Goal: Task Accomplishment & Management: Use online tool/utility

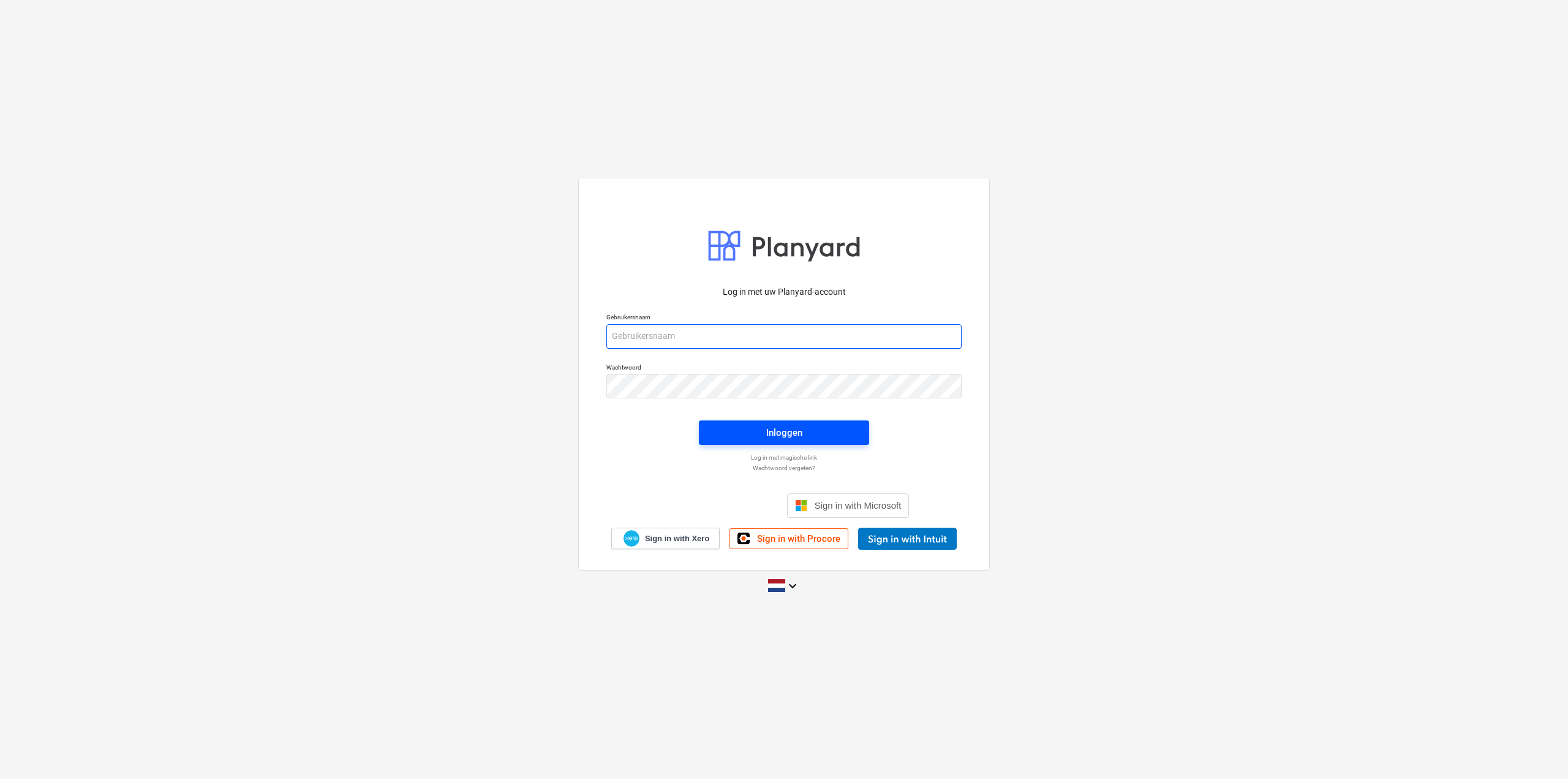
type input "[EMAIL_ADDRESS][DOMAIN_NAME]"
click at [766, 424] on button "Inloggen" at bounding box center [784, 433] width 170 height 25
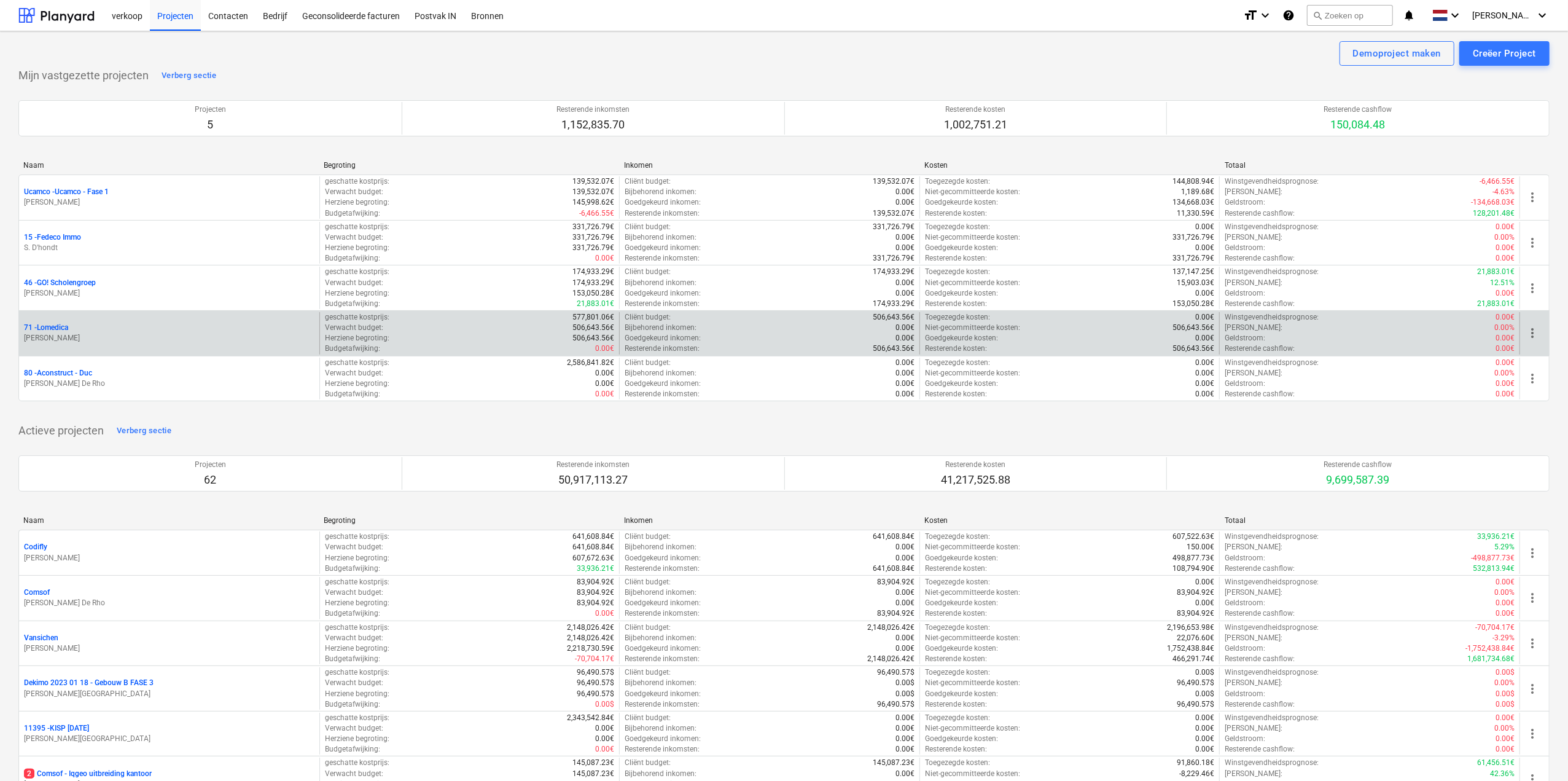
click at [52, 330] on p "71 - Lomedica" at bounding box center [46, 327] width 44 height 10
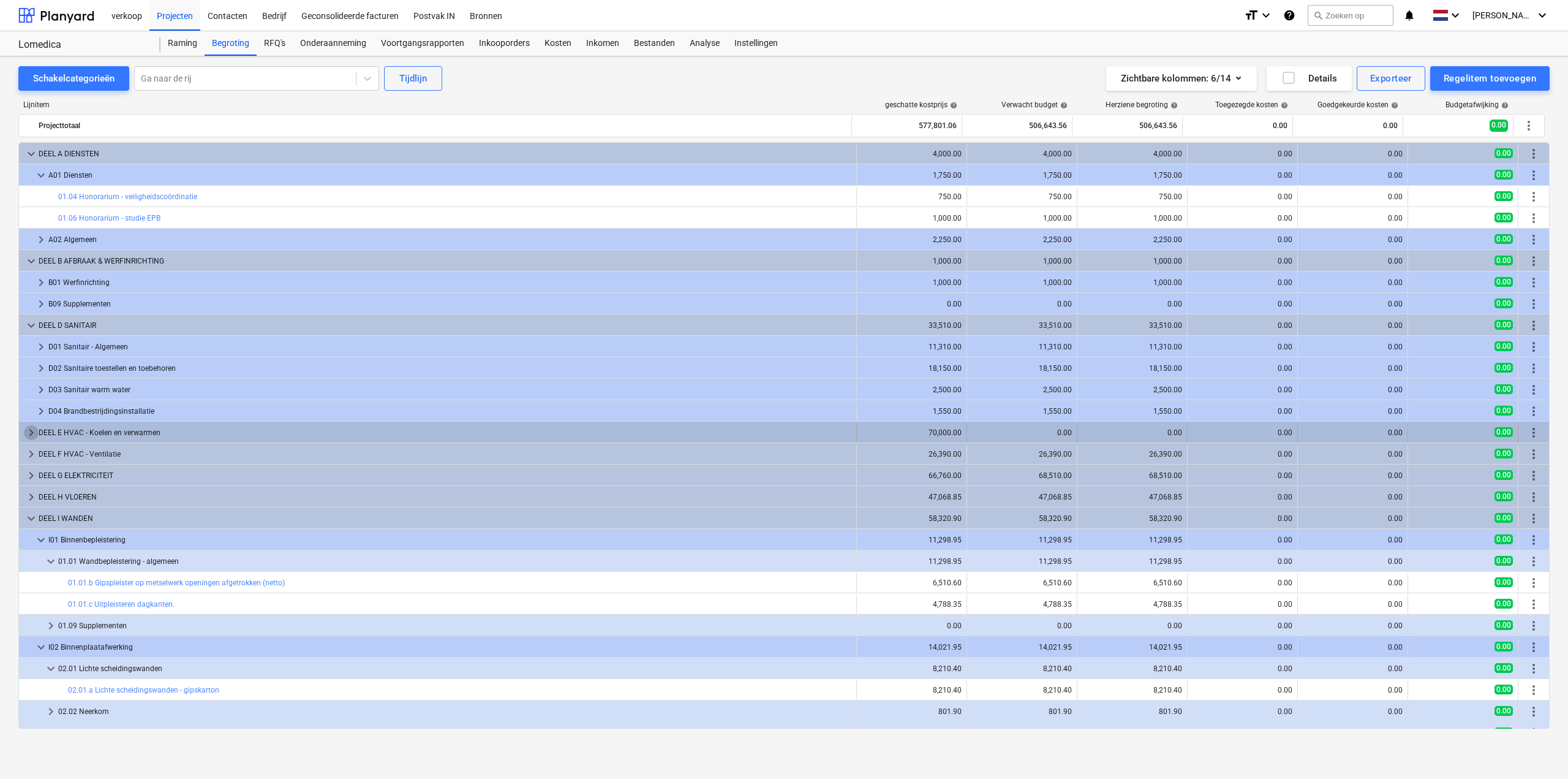
click at [27, 431] on span "keyboard_arrow_right" at bounding box center [31, 433] width 15 height 15
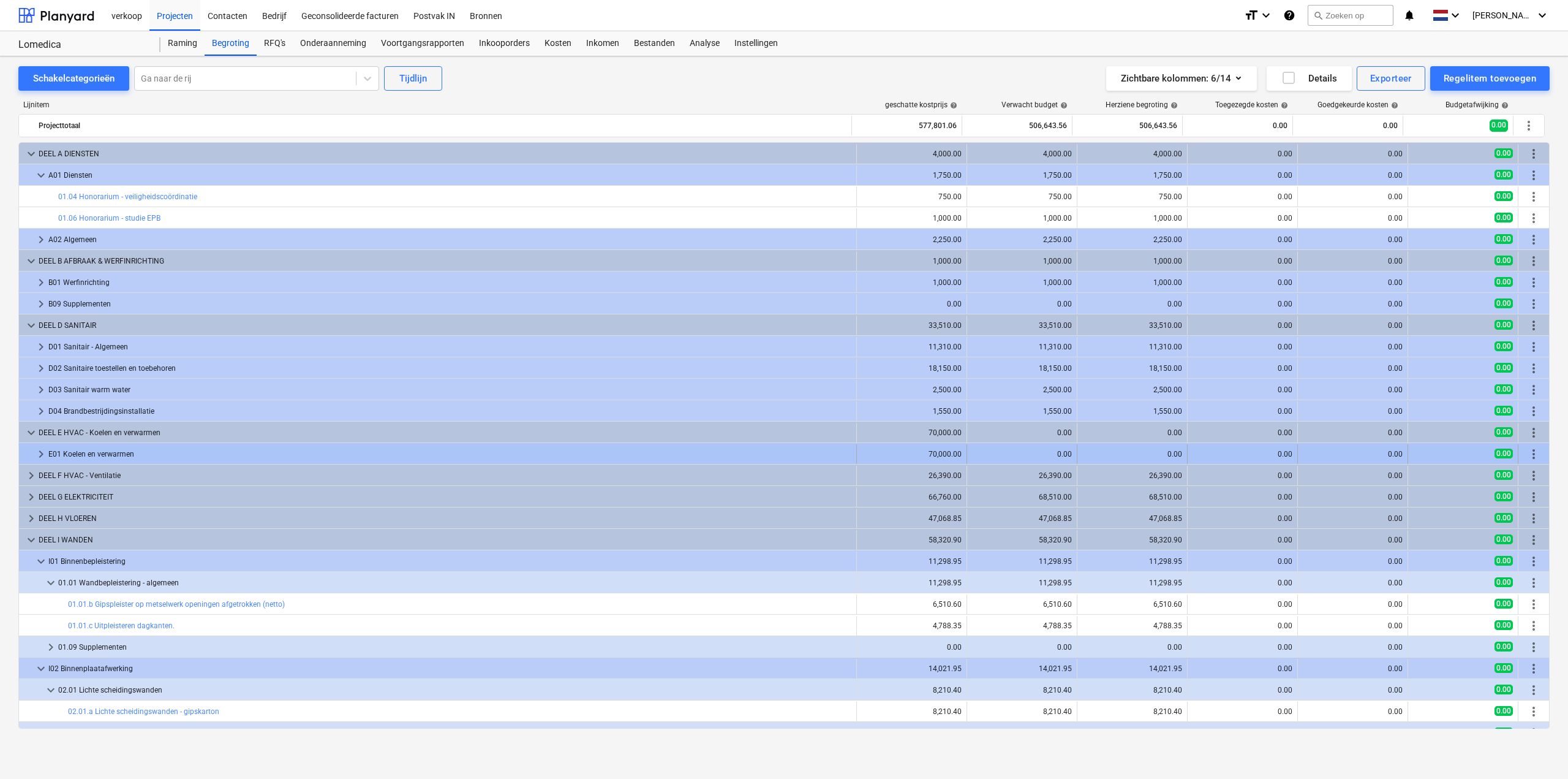
click at [39, 452] on span "keyboard_arrow_right" at bounding box center [41, 454] width 15 height 15
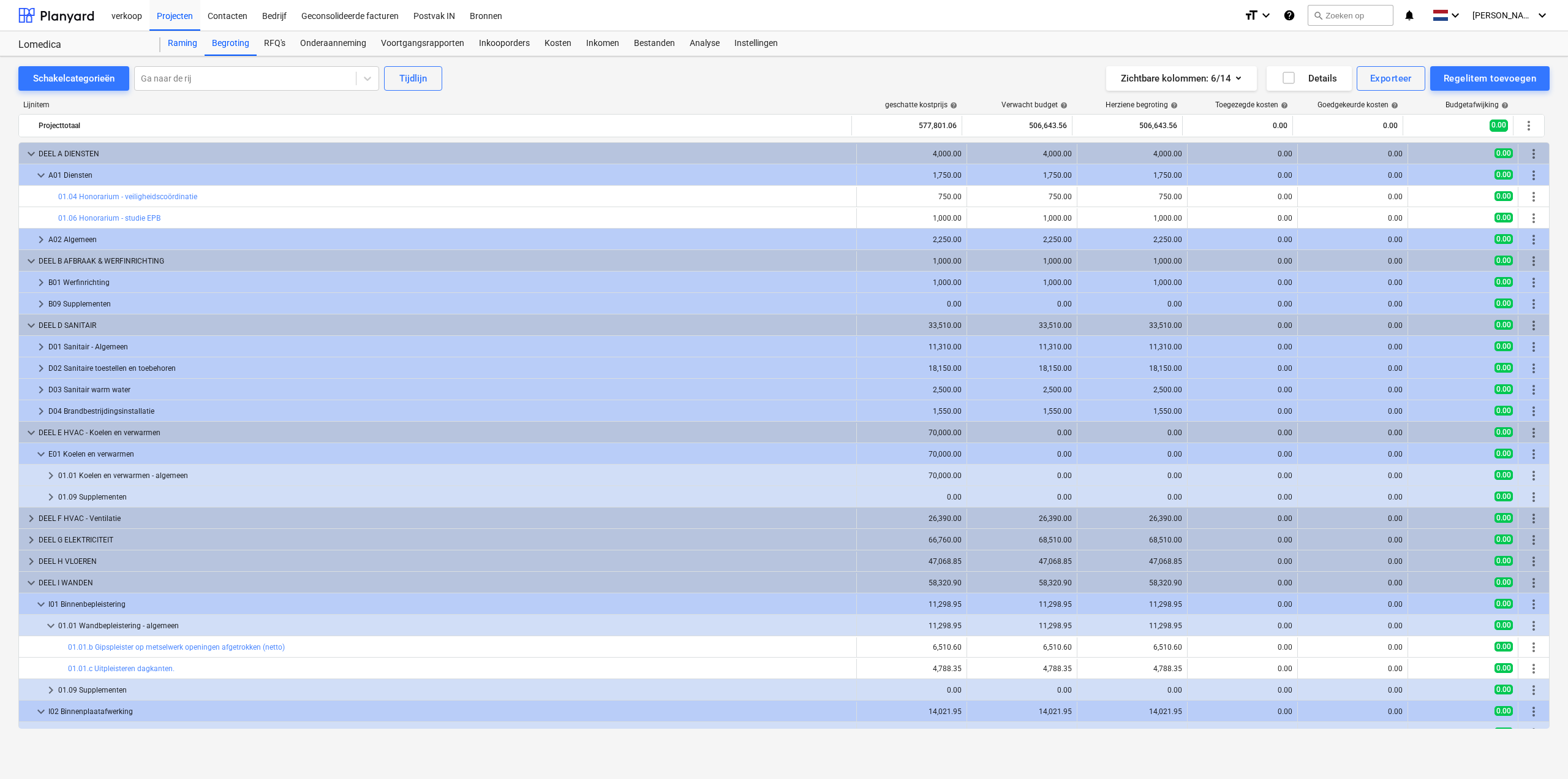
click at [191, 38] on div "Raming" at bounding box center [182, 43] width 44 height 25
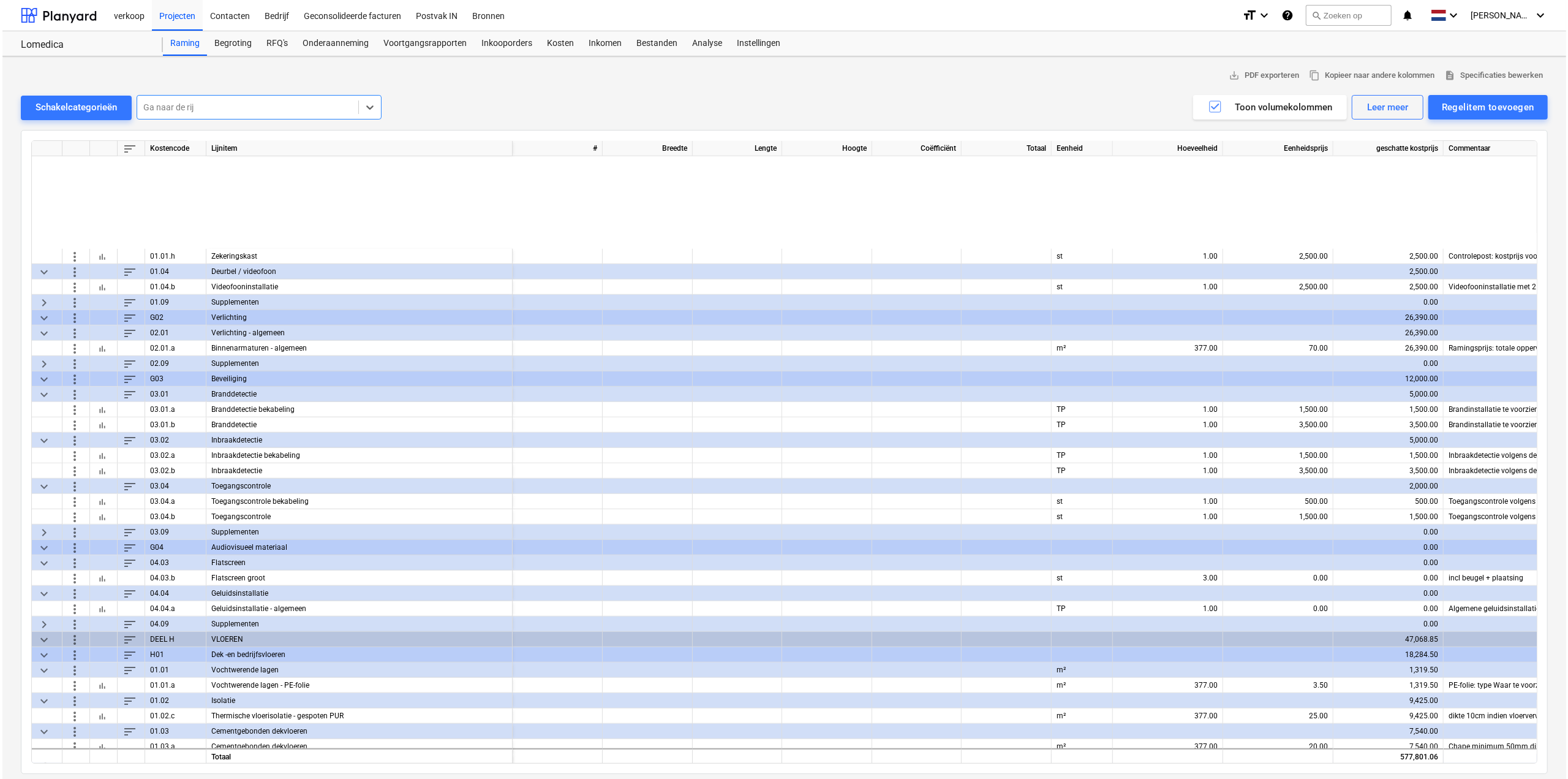
scroll to position [1103, 0]
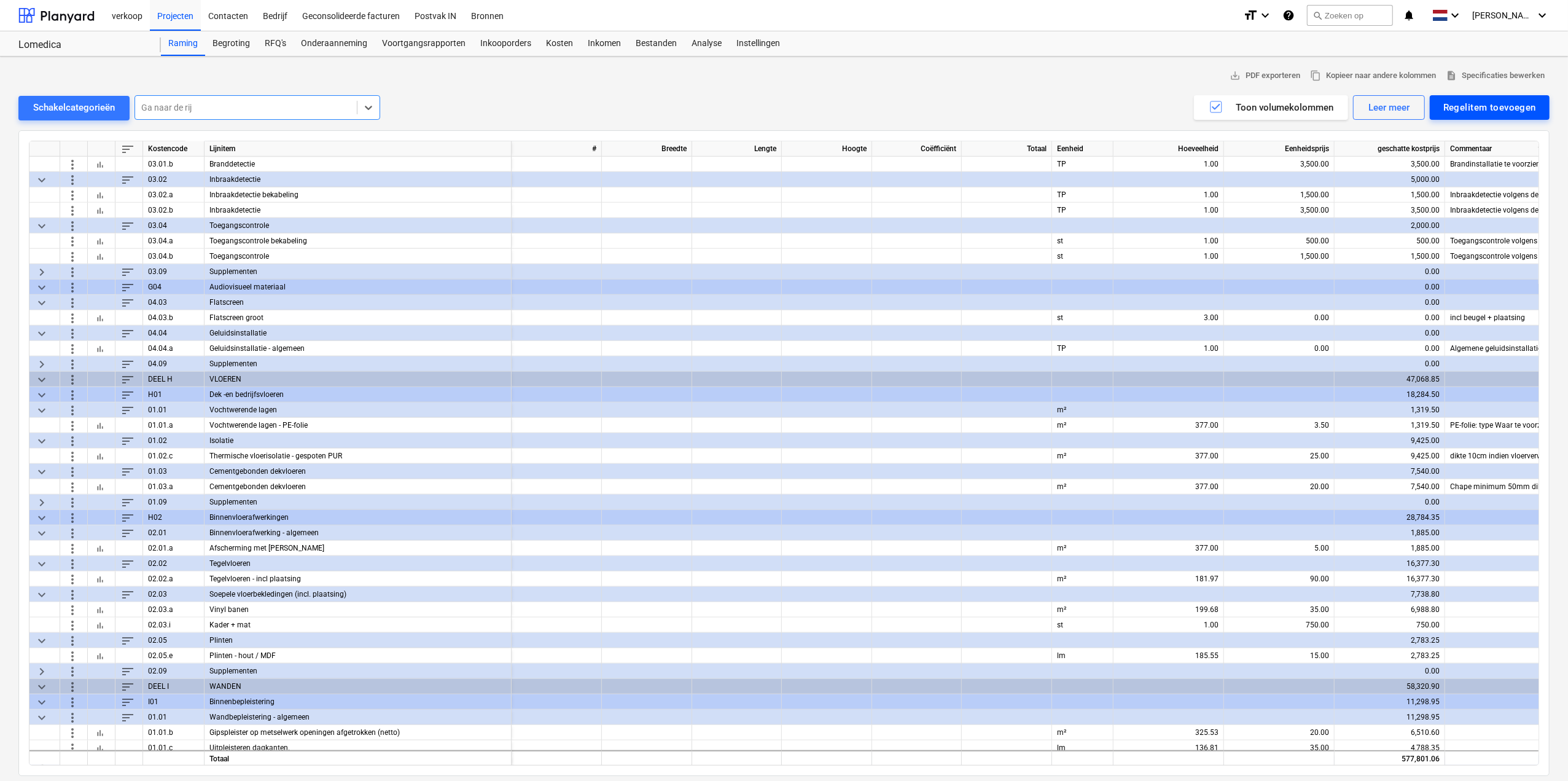
click at [1527, 107] on div "Regelitem toevoegen" at bounding box center [1489, 108] width 93 height 16
click at [1512, 130] on div "Toevoegen vanuit sjabloon" at bounding box center [1484, 139] width 132 height 22
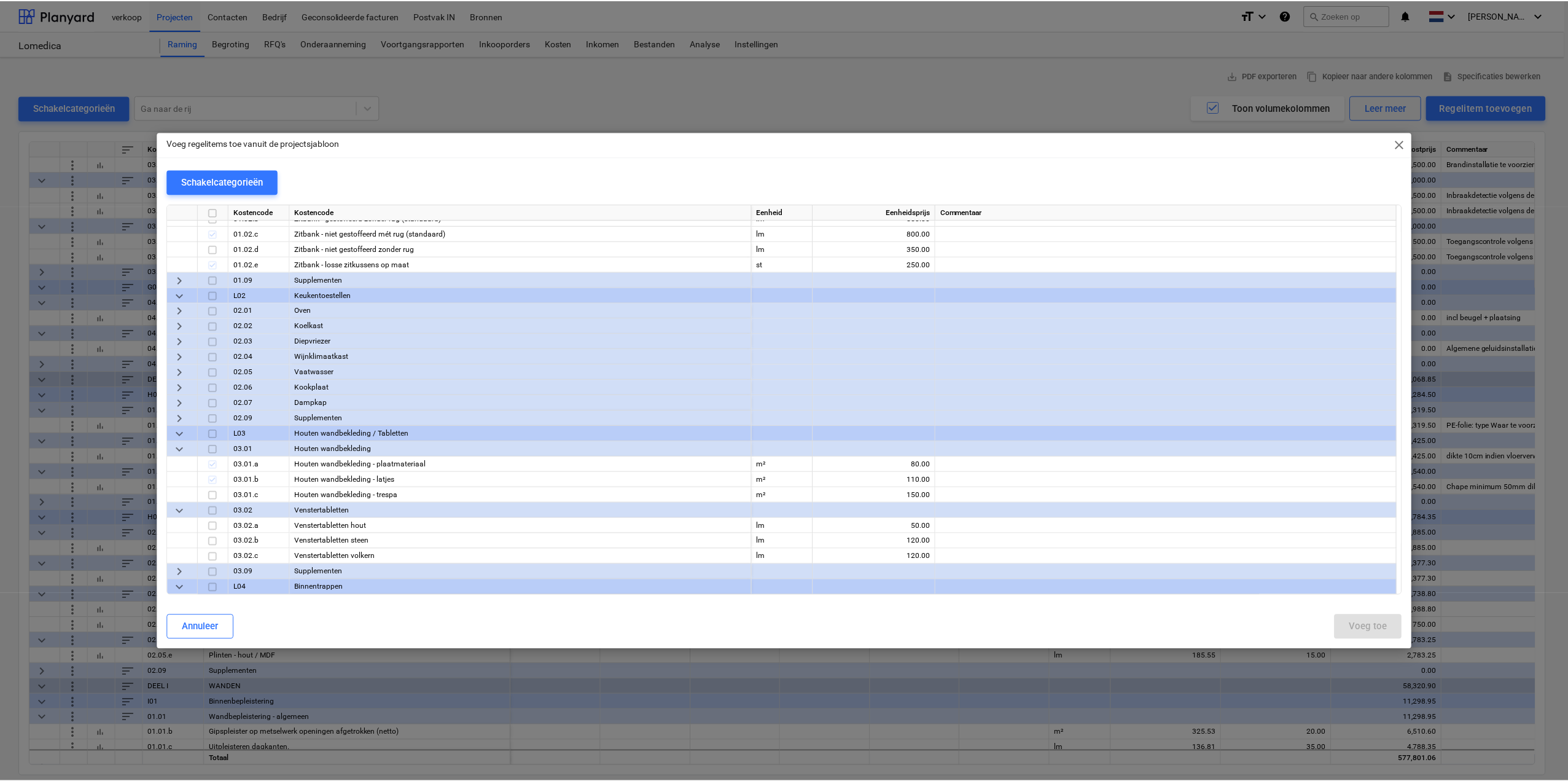
scroll to position [6084, 0]
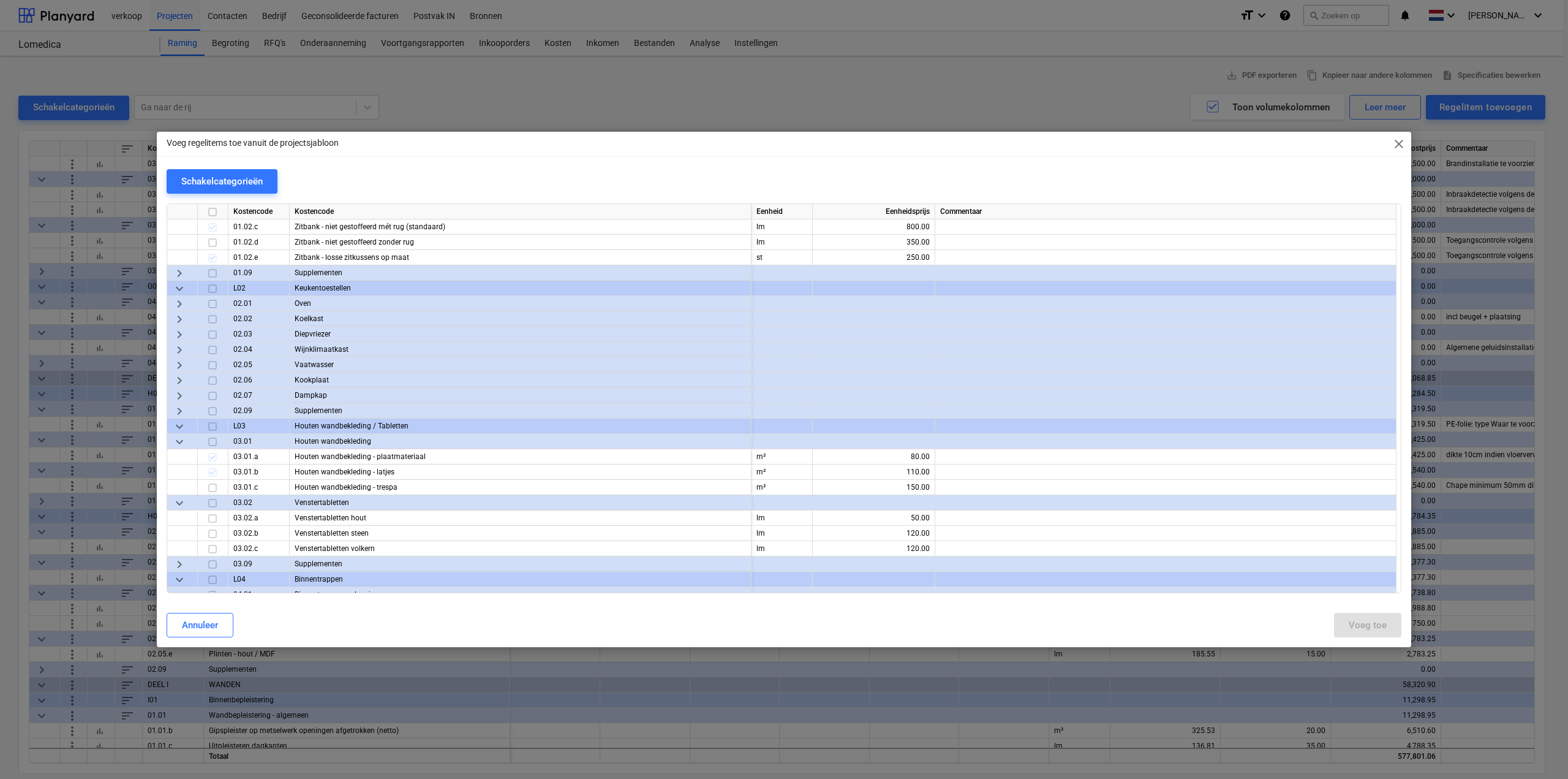
click at [180, 318] on span "keyboard_arrow_right" at bounding box center [179, 319] width 15 height 15
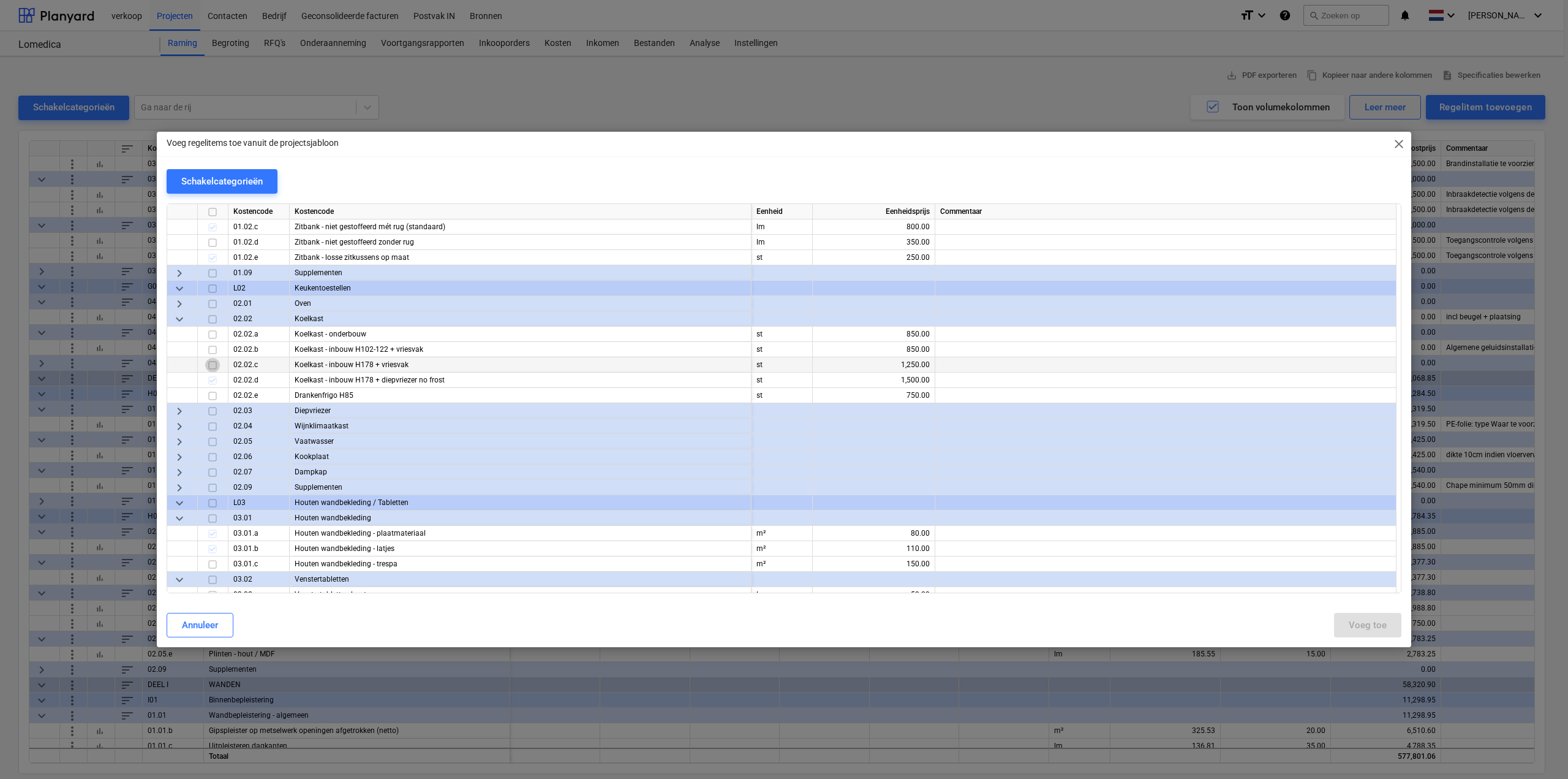
click at [213, 365] on input "checkbox" at bounding box center [212, 365] width 15 height 15
click at [215, 351] on input "checkbox" at bounding box center [212, 349] width 15 height 15
click at [1390, 624] on button "Voeg toe" at bounding box center [1368, 625] width 68 height 25
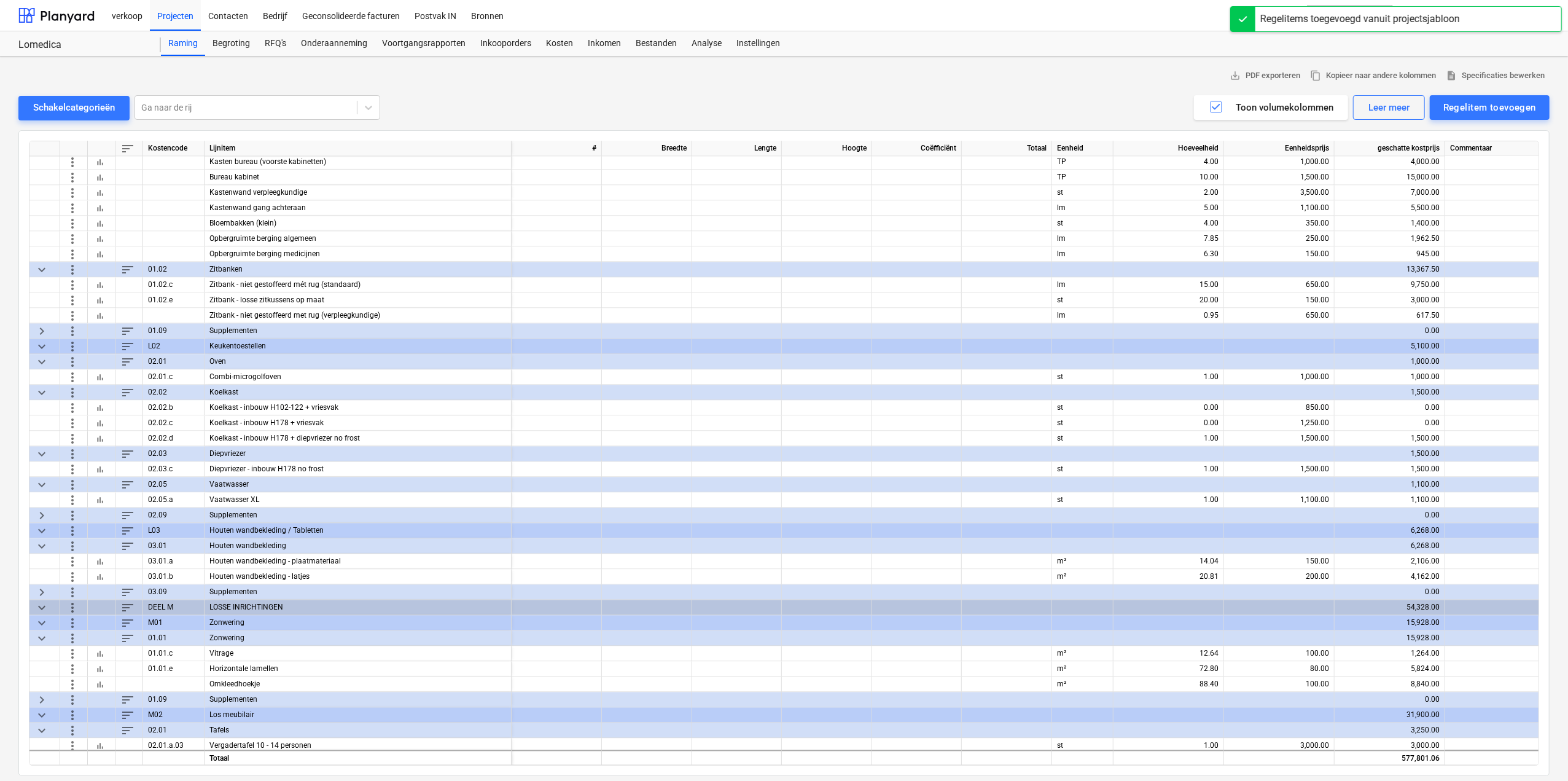
scroll to position [2581, 0]
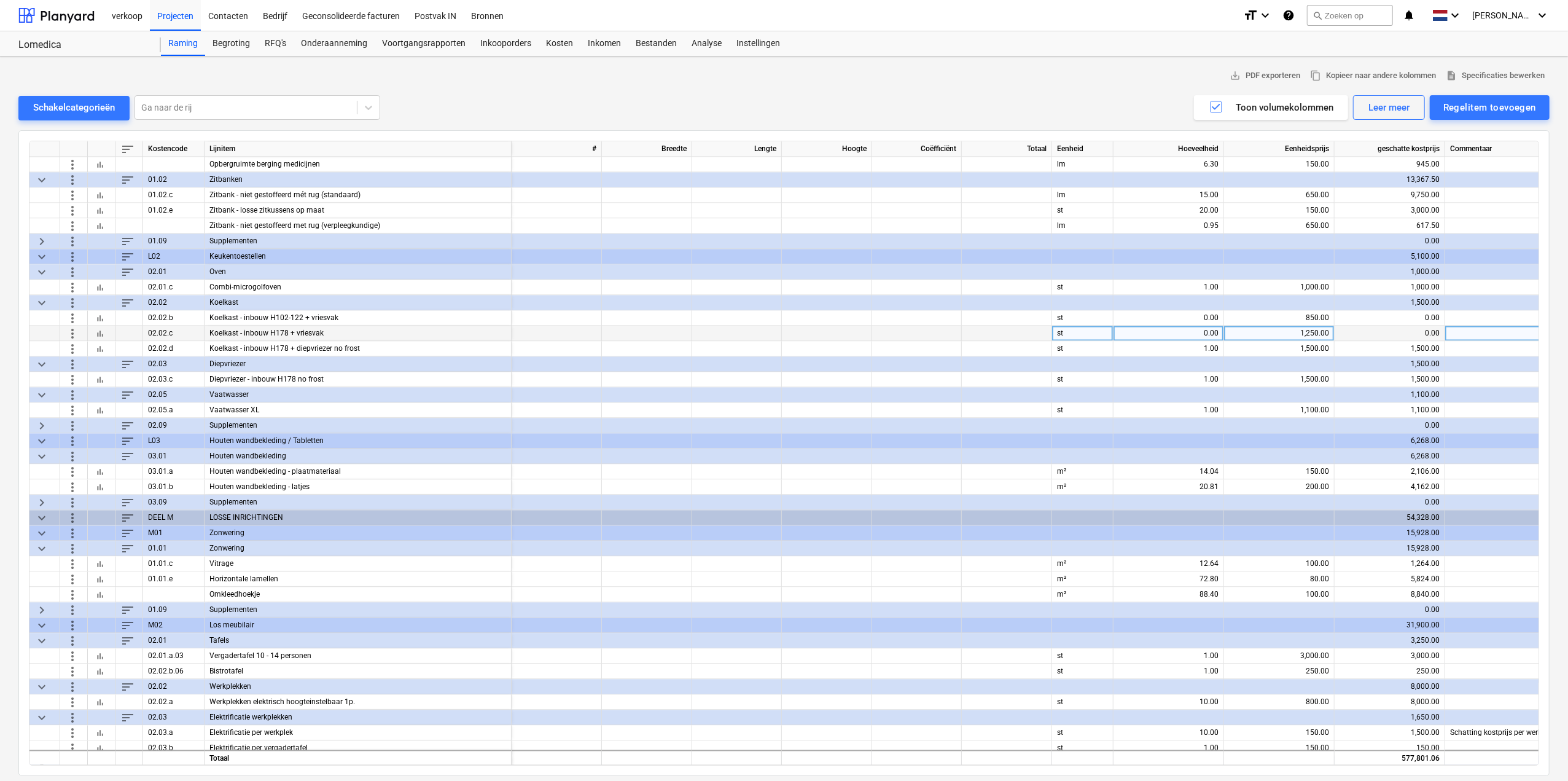
click at [1211, 334] on div "0.00" at bounding box center [1168, 333] width 100 height 15
type input "1"
click at [1210, 319] on div "0.00" at bounding box center [1168, 317] width 100 height 15
type input "1"
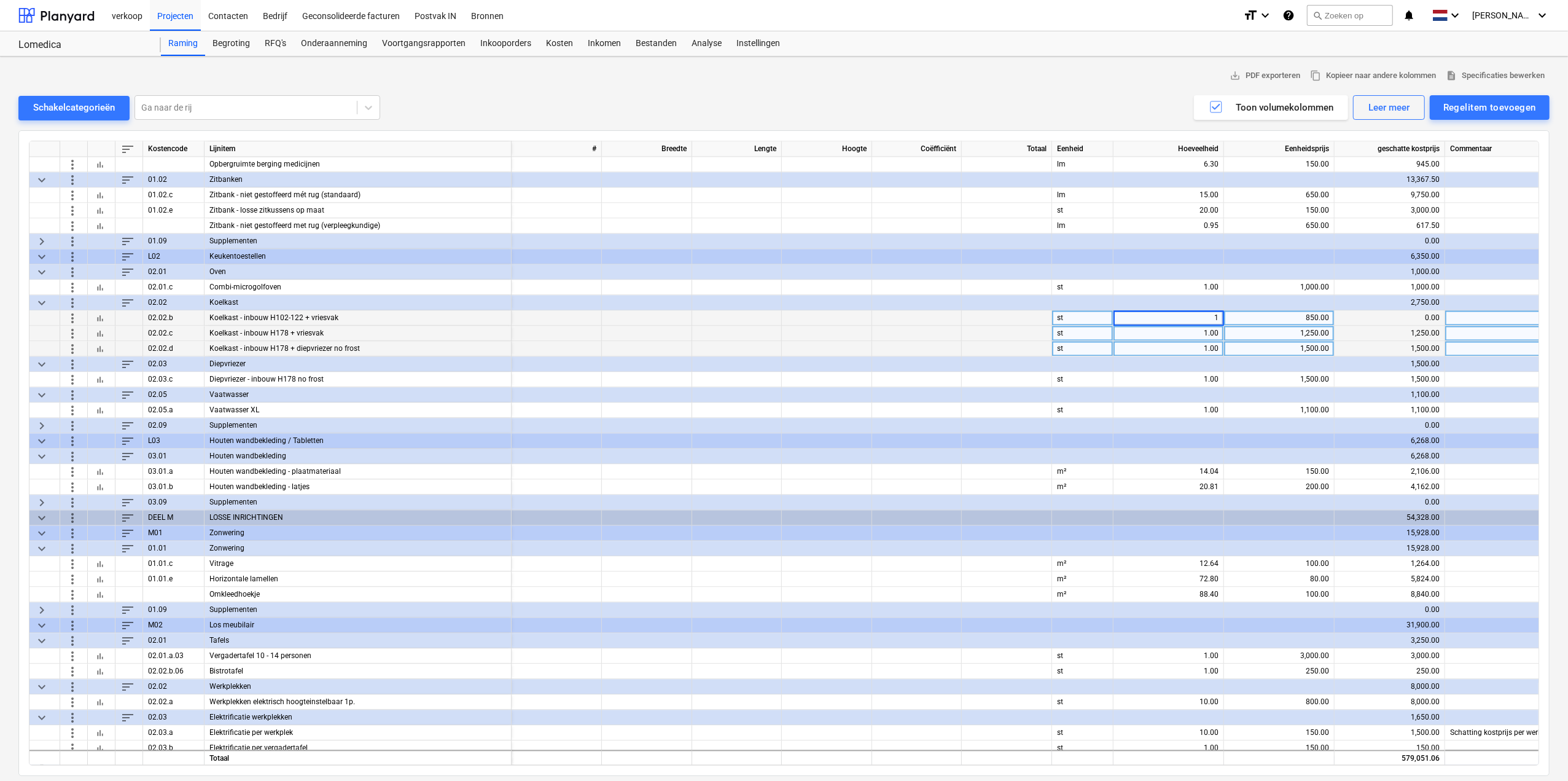
click at [1208, 346] on div "1.00" at bounding box center [1168, 348] width 100 height 15
click at [71, 350] on span "more_vert" at bounding box center [72, 348] width 15 height 15
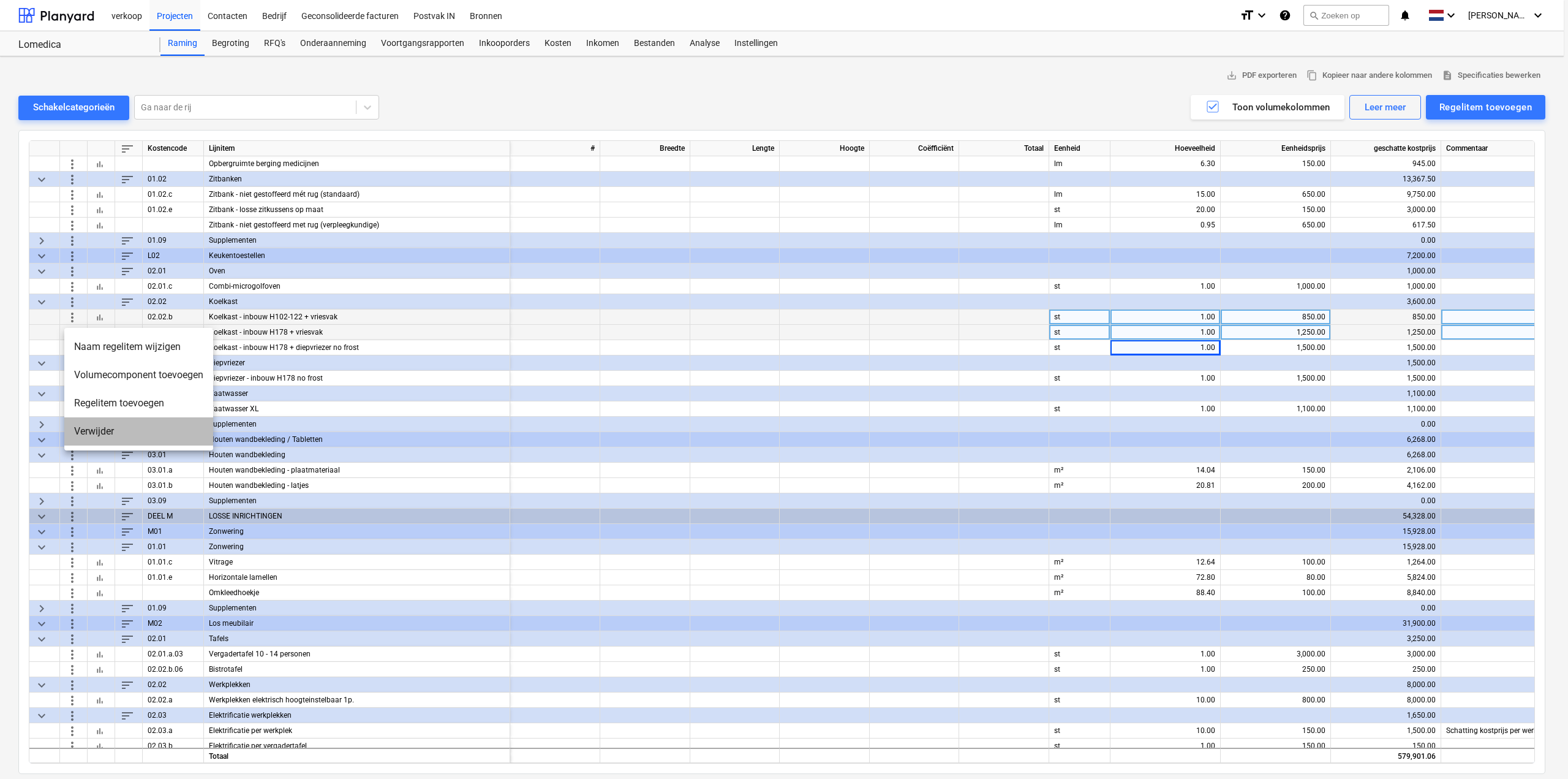
click at [83, 436] on li "Verwijder" at bounding box center [139, 432] width 149 height 28
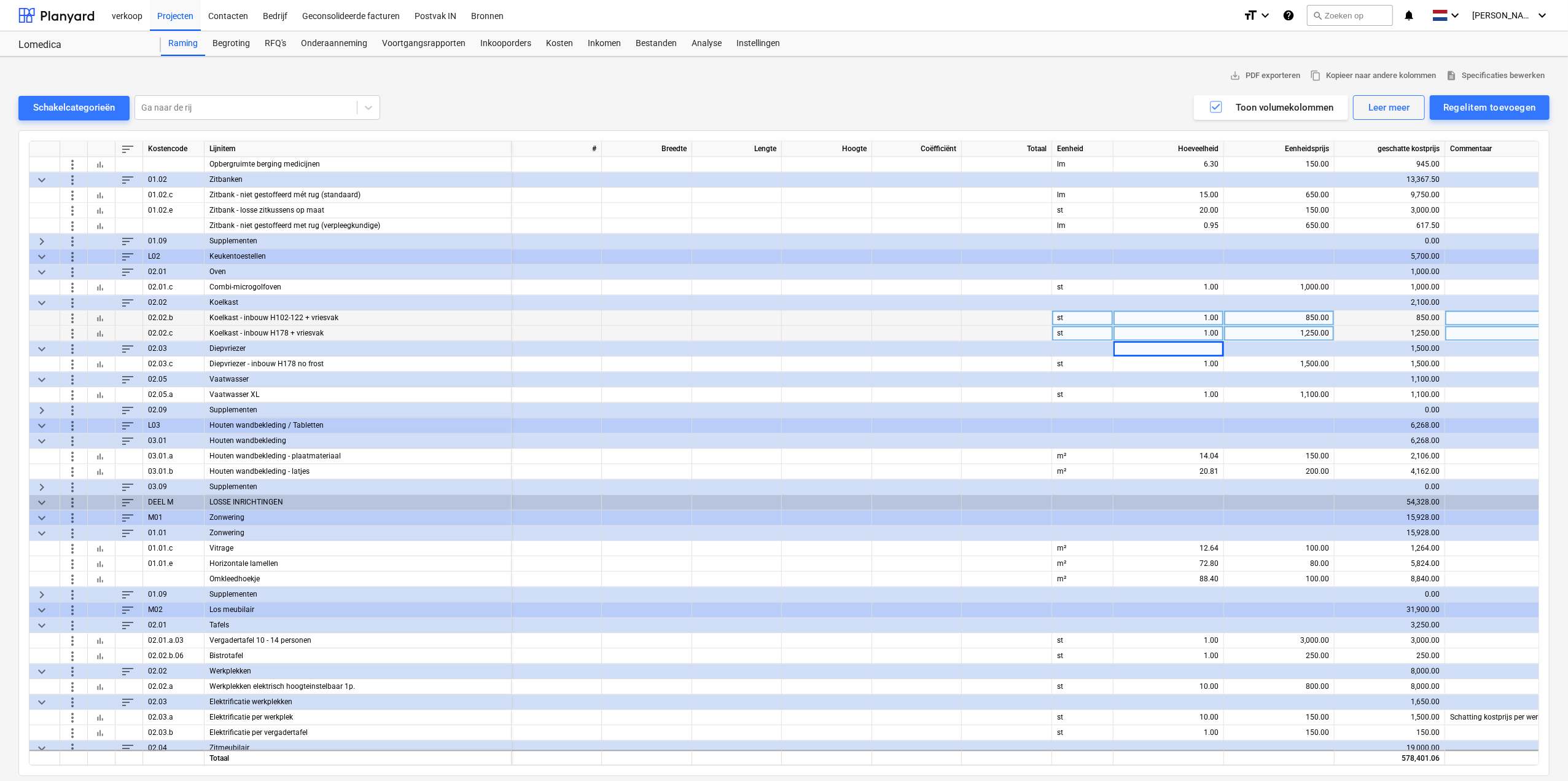
click at [1175, 332] on div "1.00" at bounding box center [1168, 333] width 100 height 15
click at [1187, 316] on div "1.00" at bounding box center [1168, 317] width 100 height 15
click at [975, 321] on div at bounding box center [1007, 317] width 91 height 15
click at [1172, 334] on div "1.00" at bounding box center [1168, 333] width 100 height 15
click at [1054, 322] on div "st" at bounding box center [1084, 317] width 62 height 15
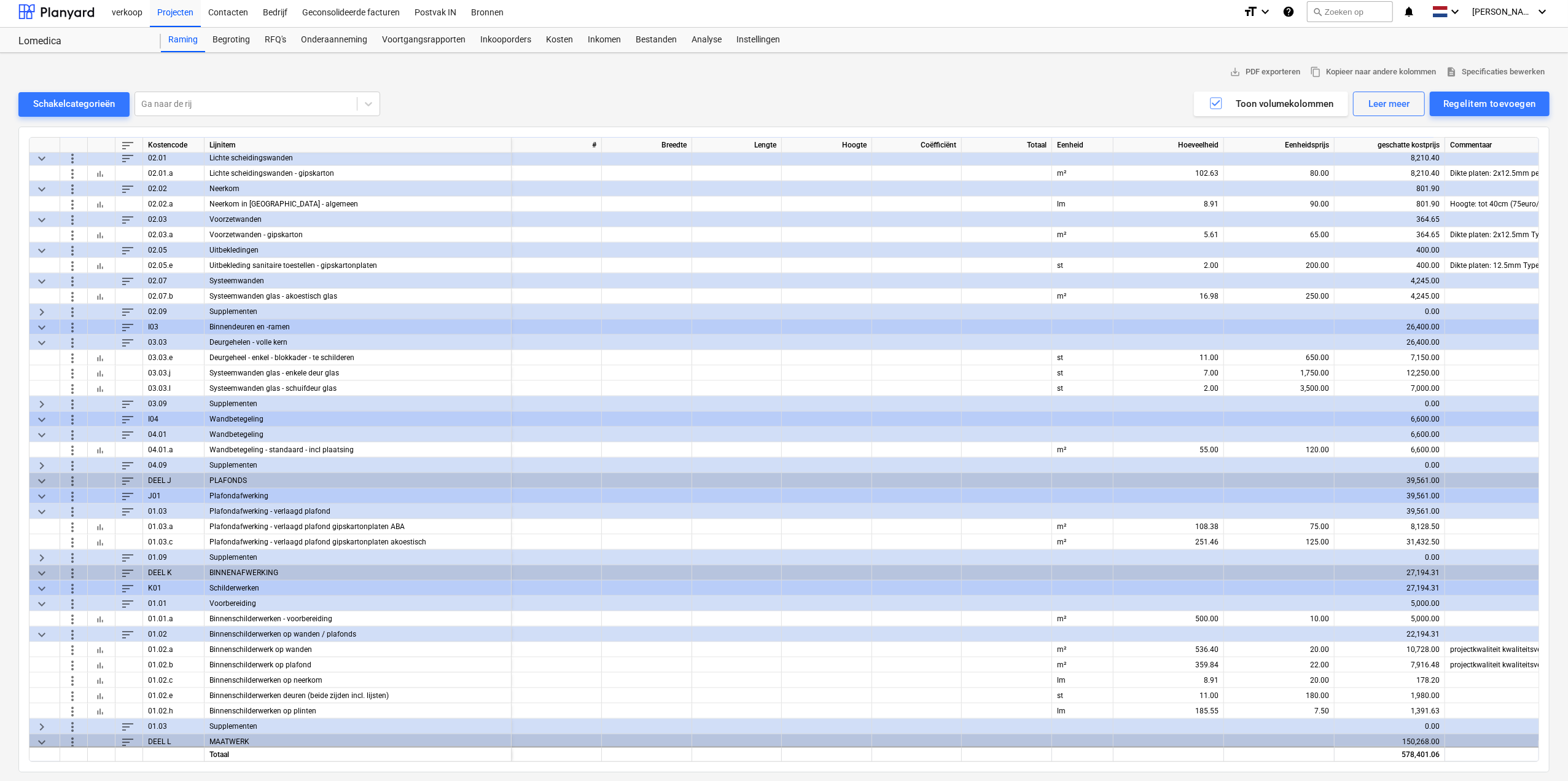
scroll to position [1715, 0]
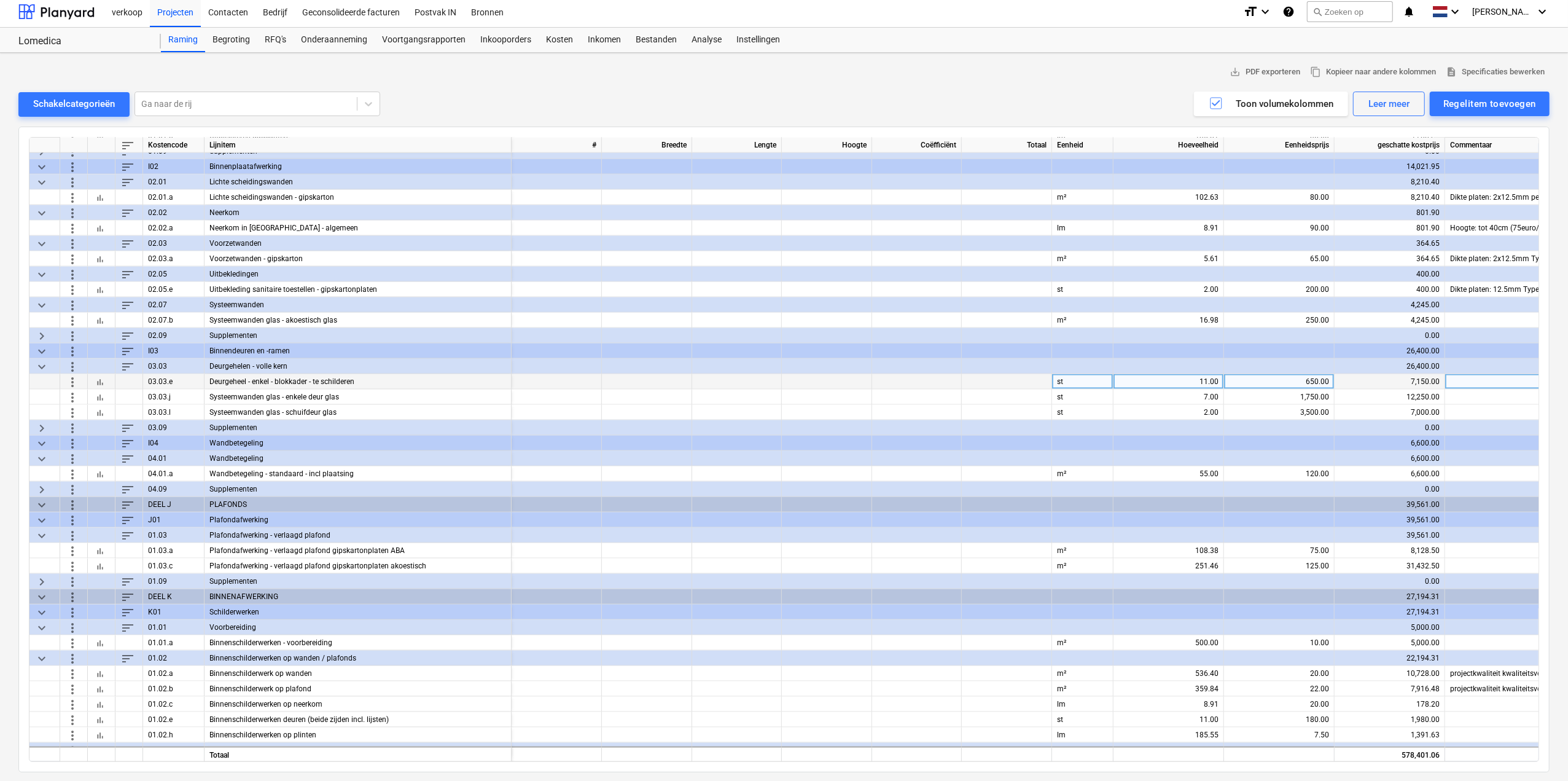
click at [1191, 380] on div "11.00" at bounding box center [1168, 381] width 100 height 15
type input "18"
click at [72, 394] on span "more_vert" at bounding box center [72, 397] width 15 height 15
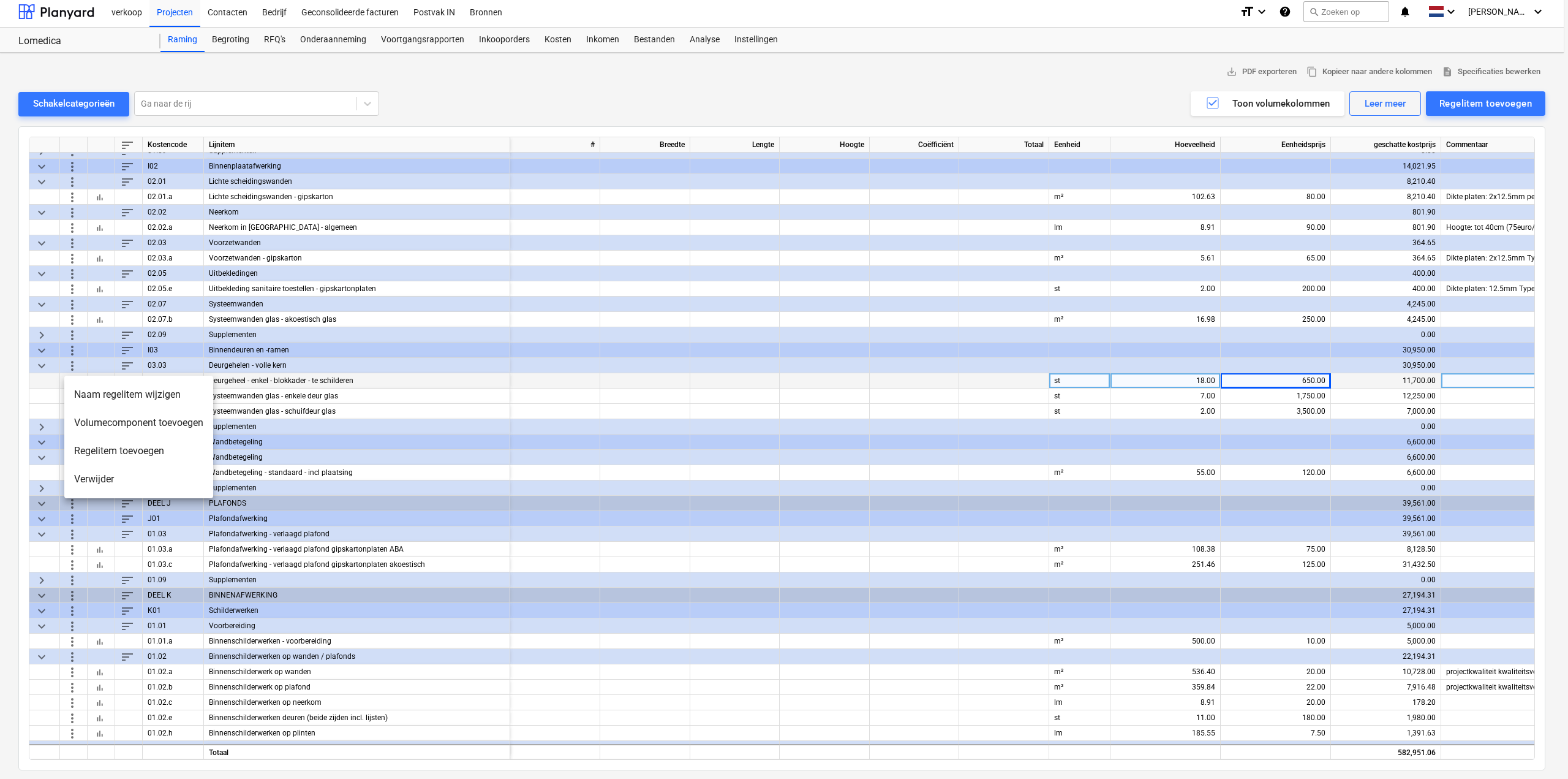
click at [17, 395] on div at bounding box center [784, 389] width 1568 height 779
click at [1159, 378] on div "18.00" at bounding box center [1165, 380] width 99 height 15
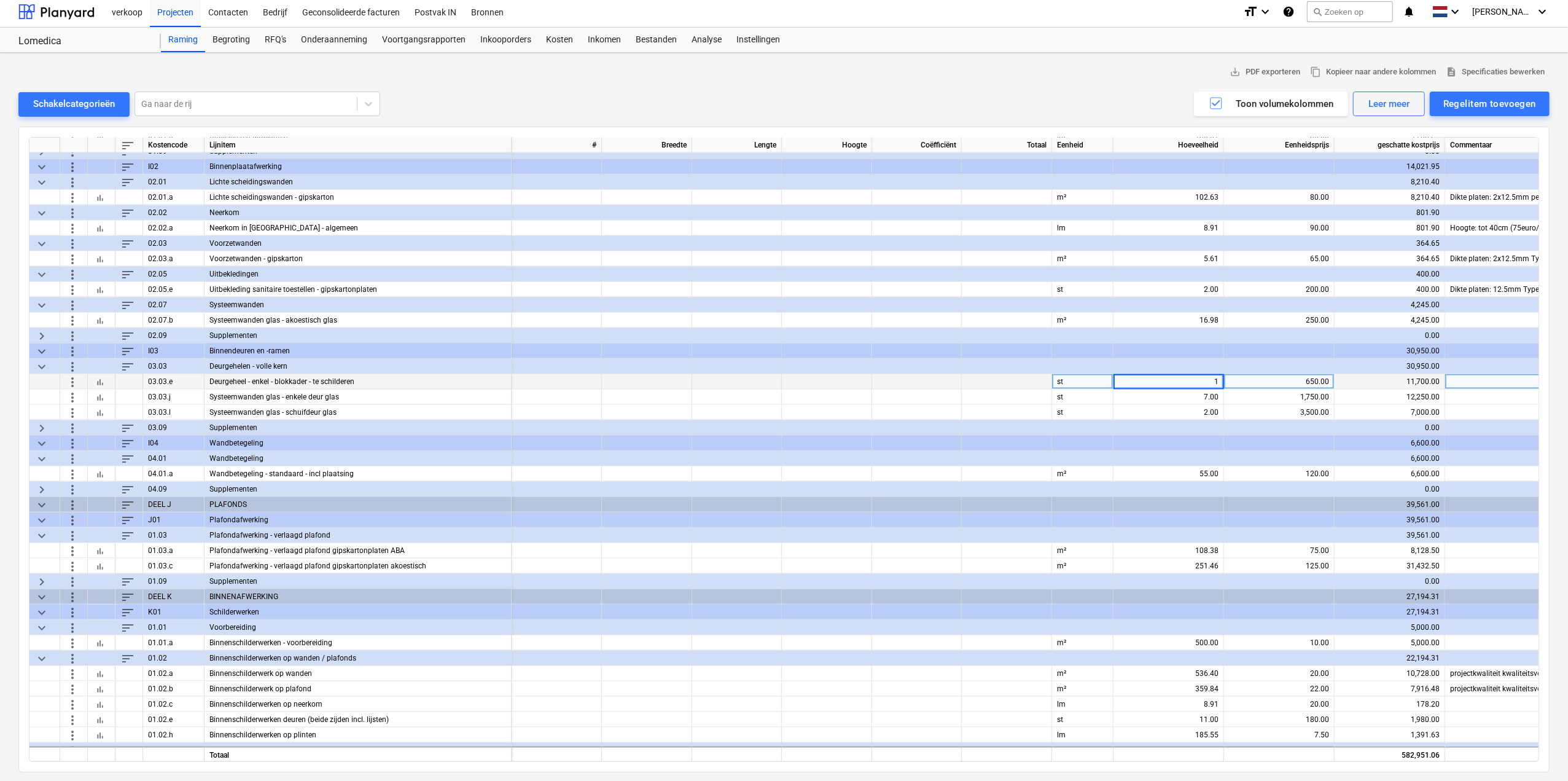
type input "17"
click at [1177, 390] on div "7.00" at bounding box center [1168, 397] width 100 height 15
type input "1"
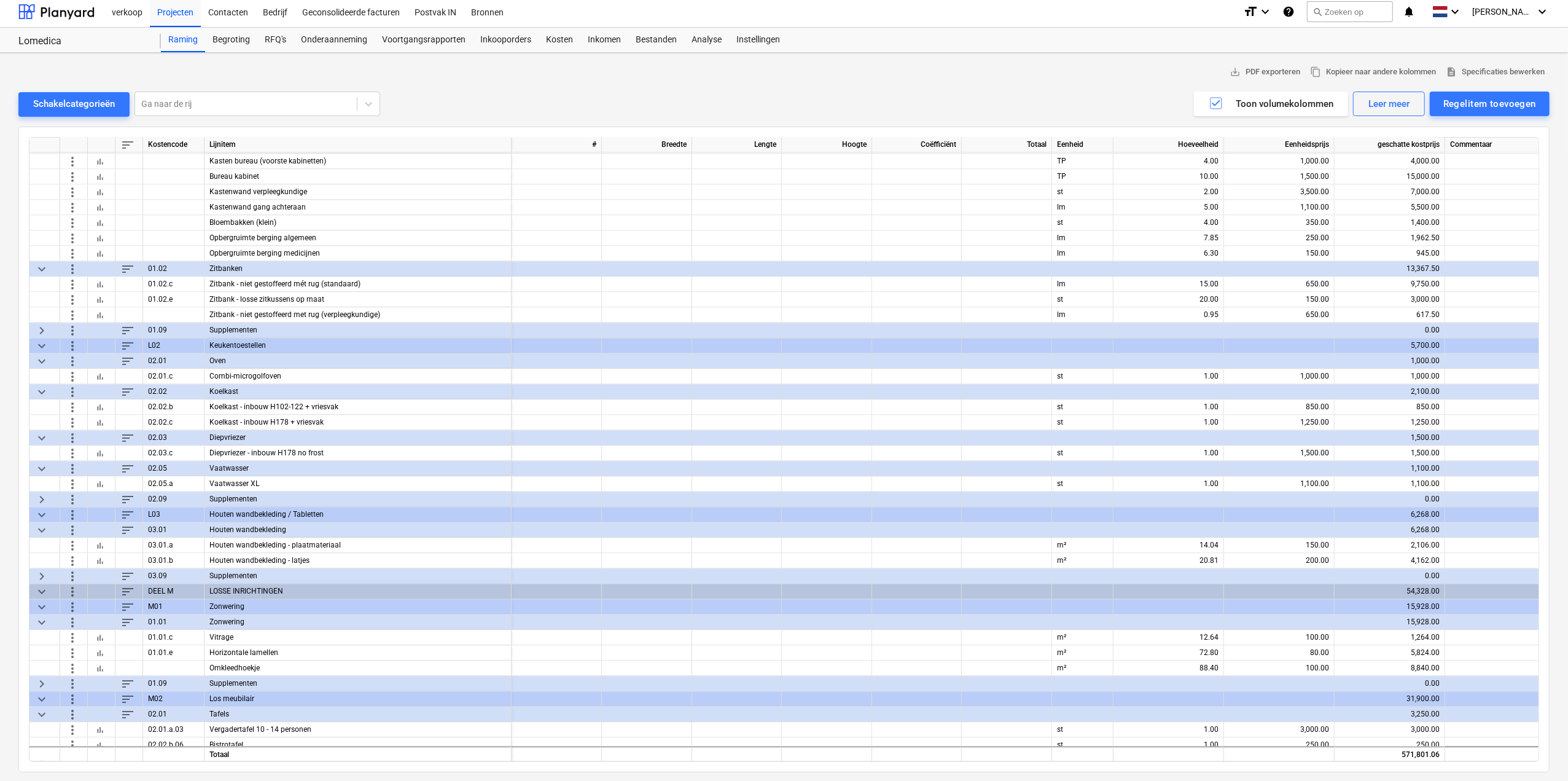
scroll to position [2514, 0]
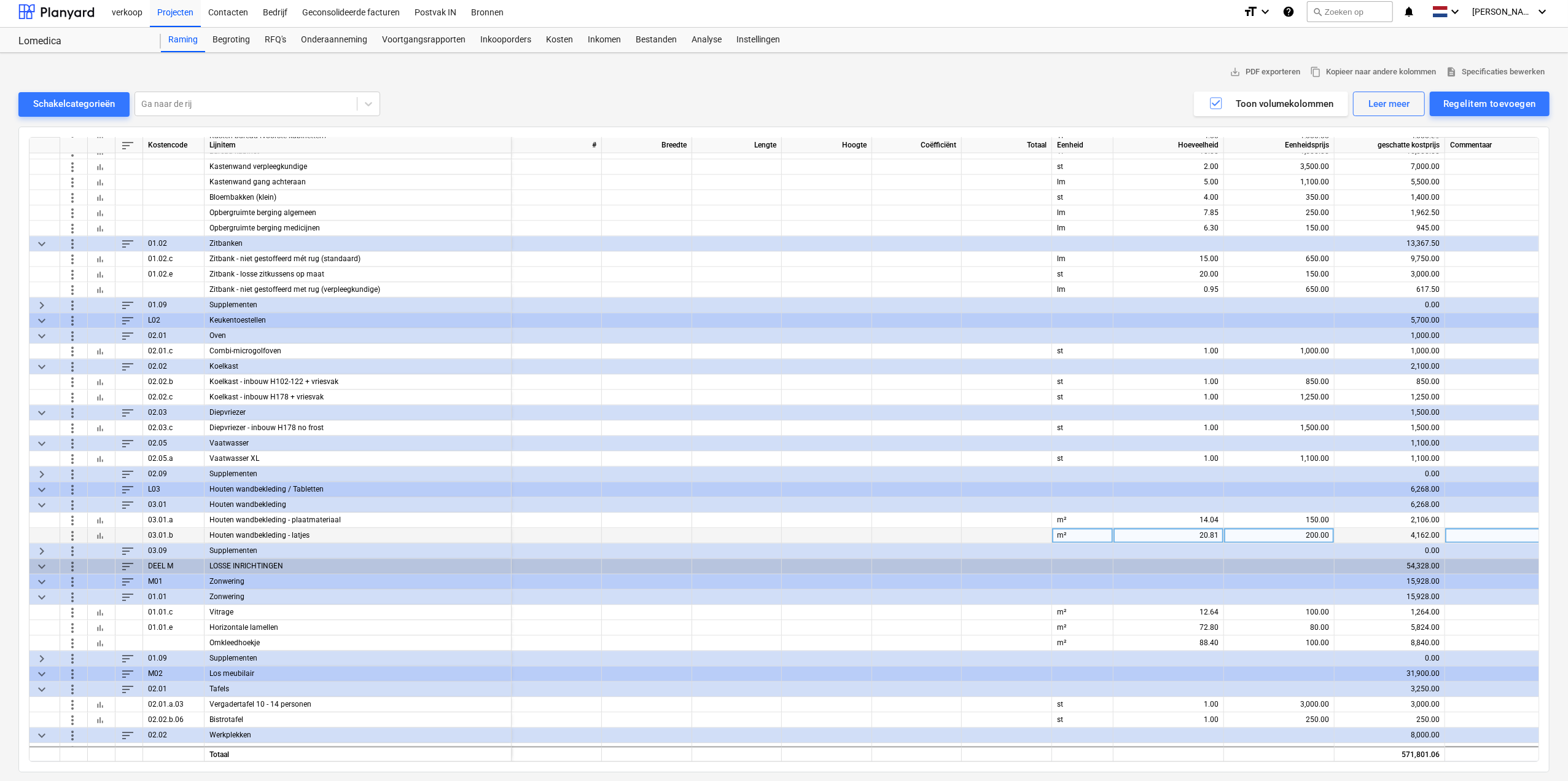
click at [76, 536] on span "more_vert" at bounding box center [72, 535] width 15 height 15
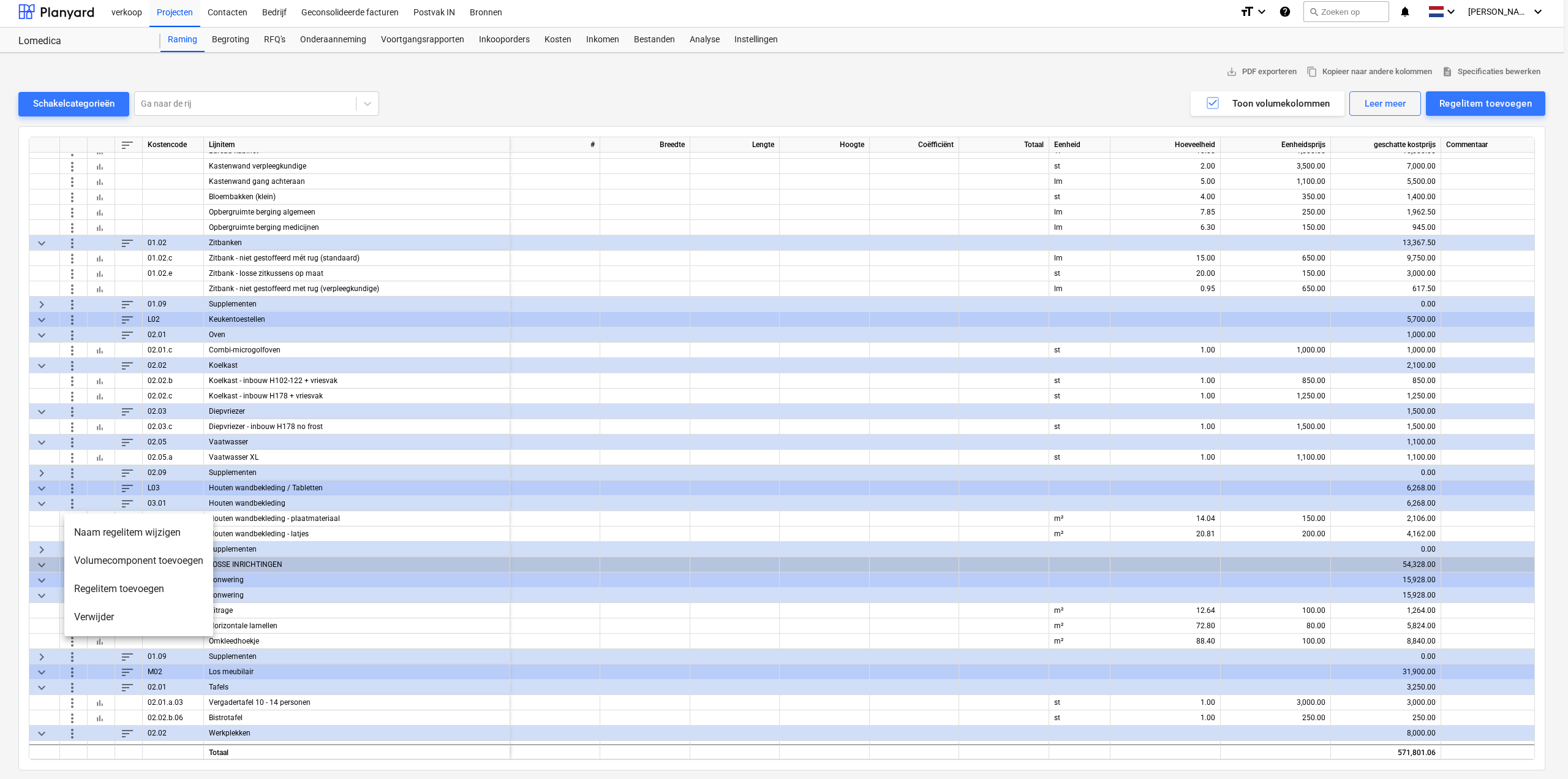
click at [87, 619] on li "Verwijder" at bounding box center [139, 617] width 149 height 28
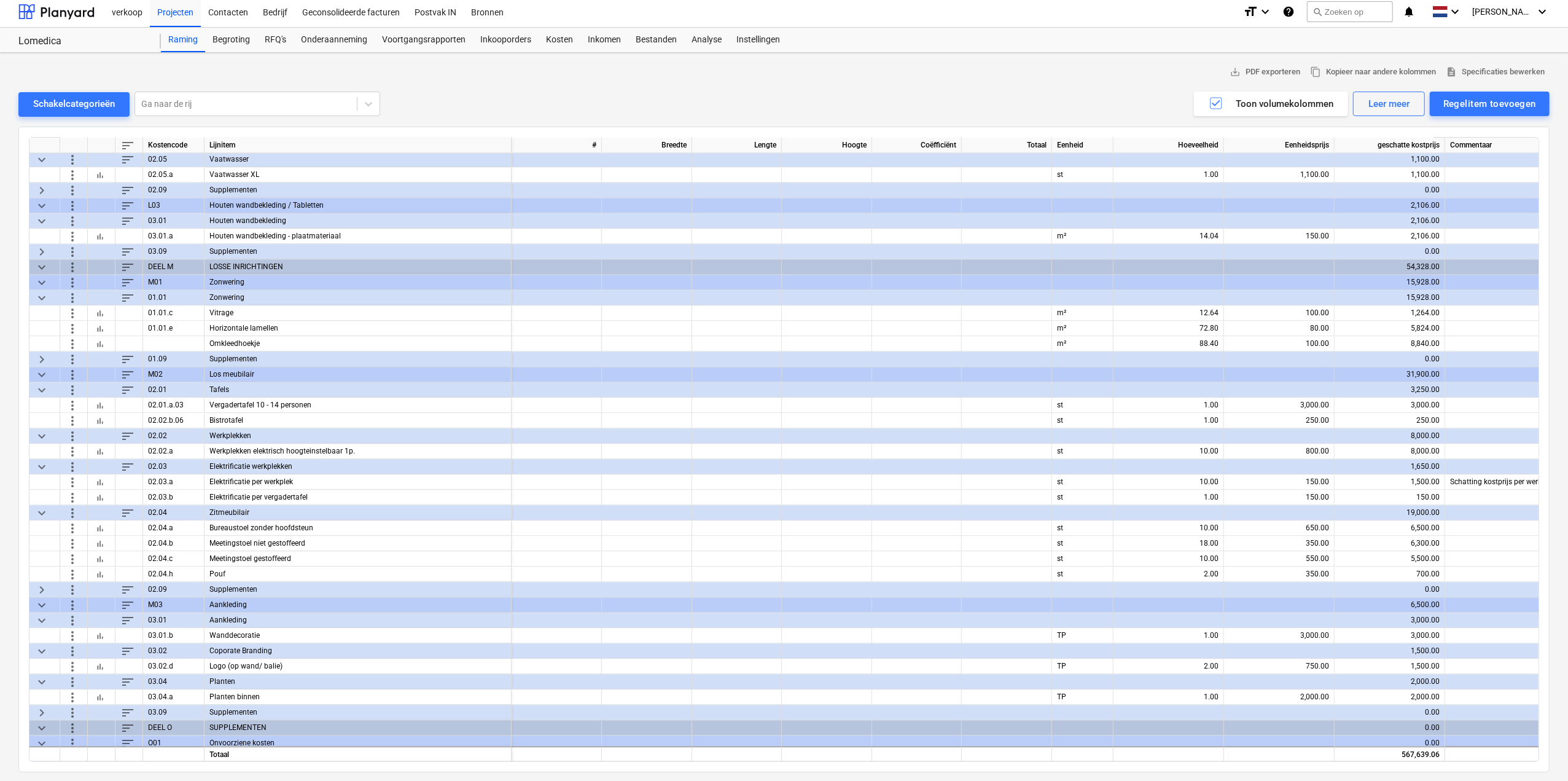
scroll to position [2821, 0]
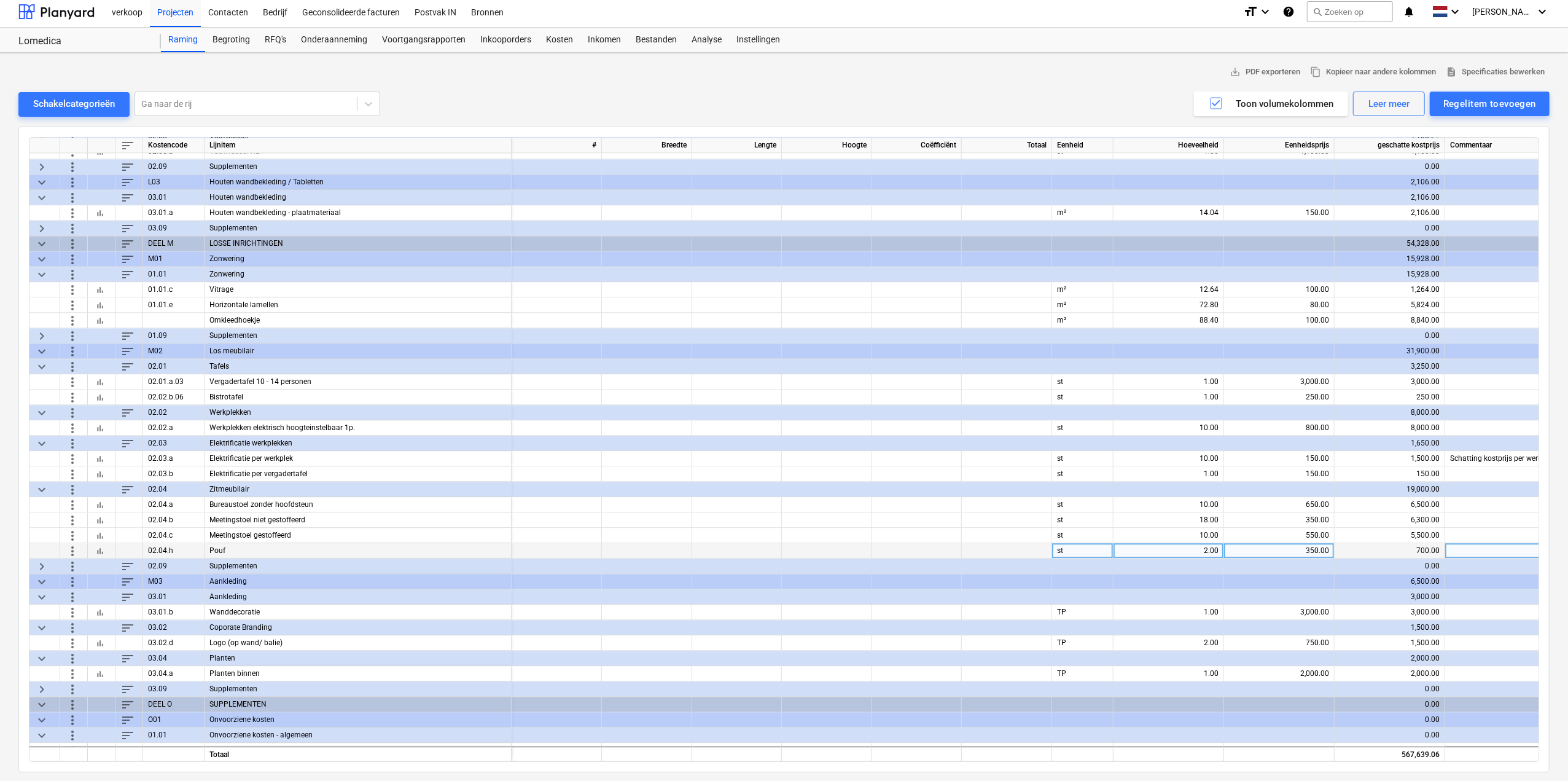
click at [70, 550] on span "more_vert" at bounding box center [72, 551] width 15 height 15
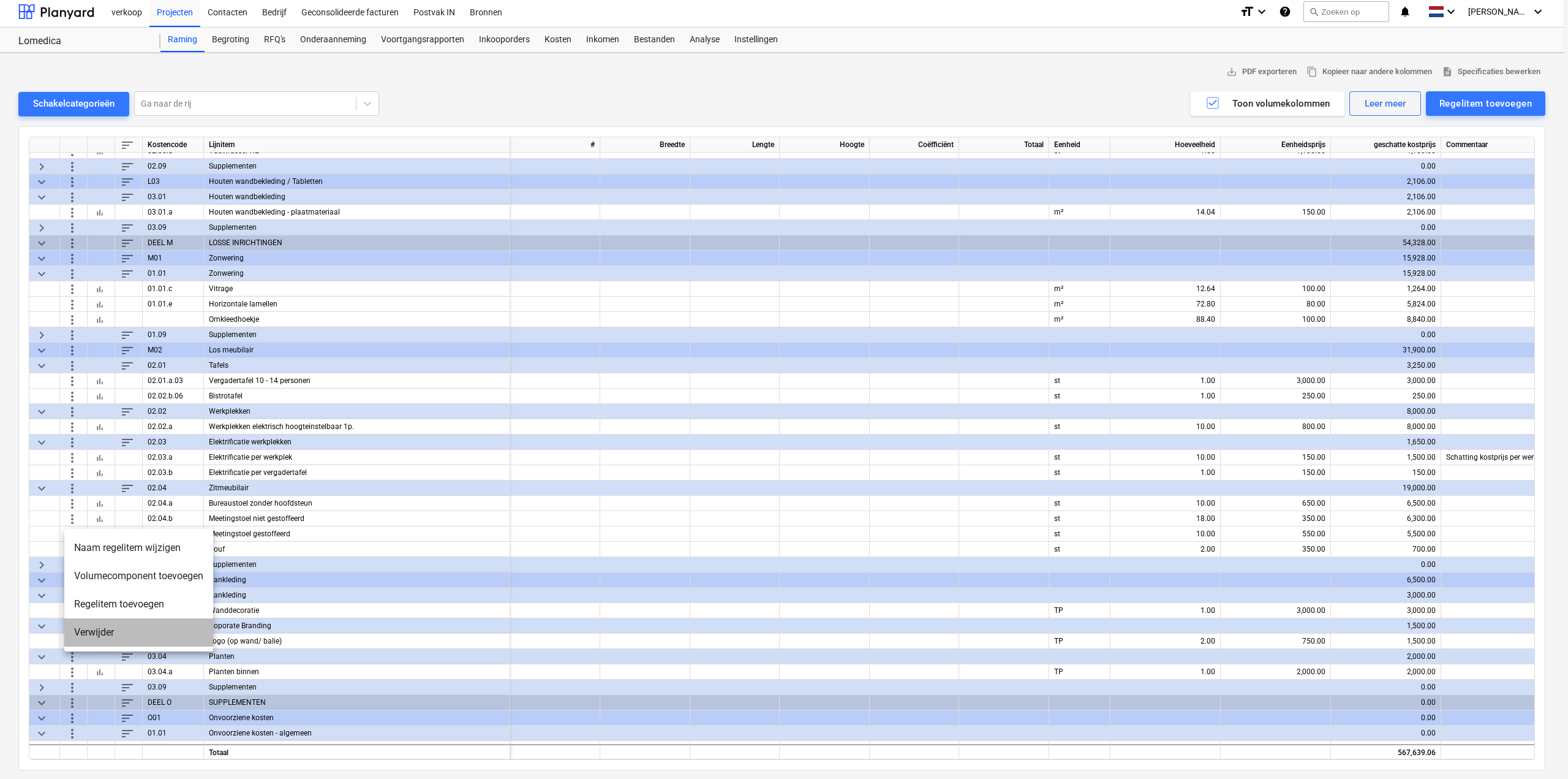
click at [85, 631] on li "Verwijder" at bounding box center [139, 633] width 149 height 28
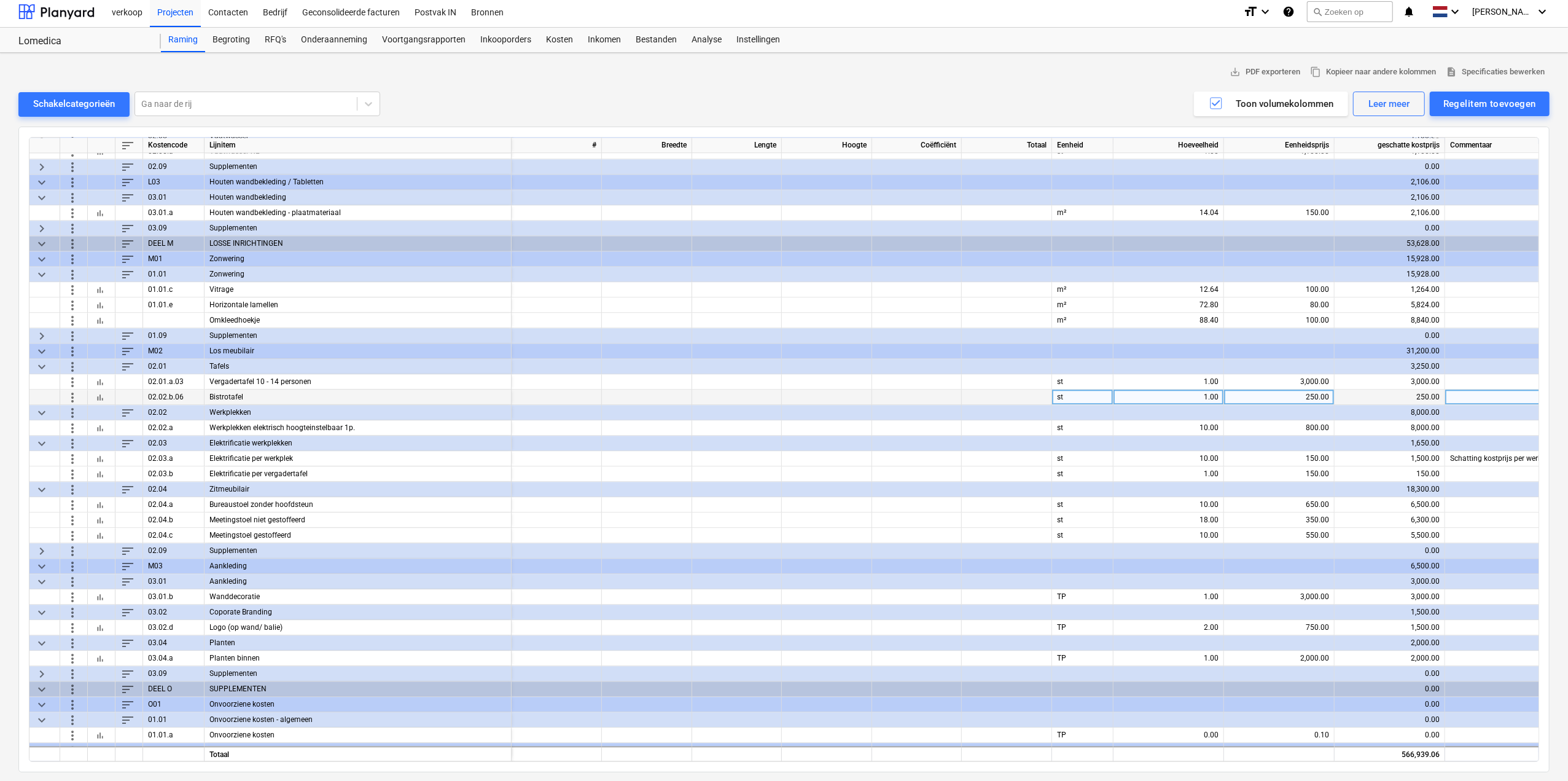
click at [76, 395] on span "more_vert" at bounding box center [72, 397] width 15 height 15
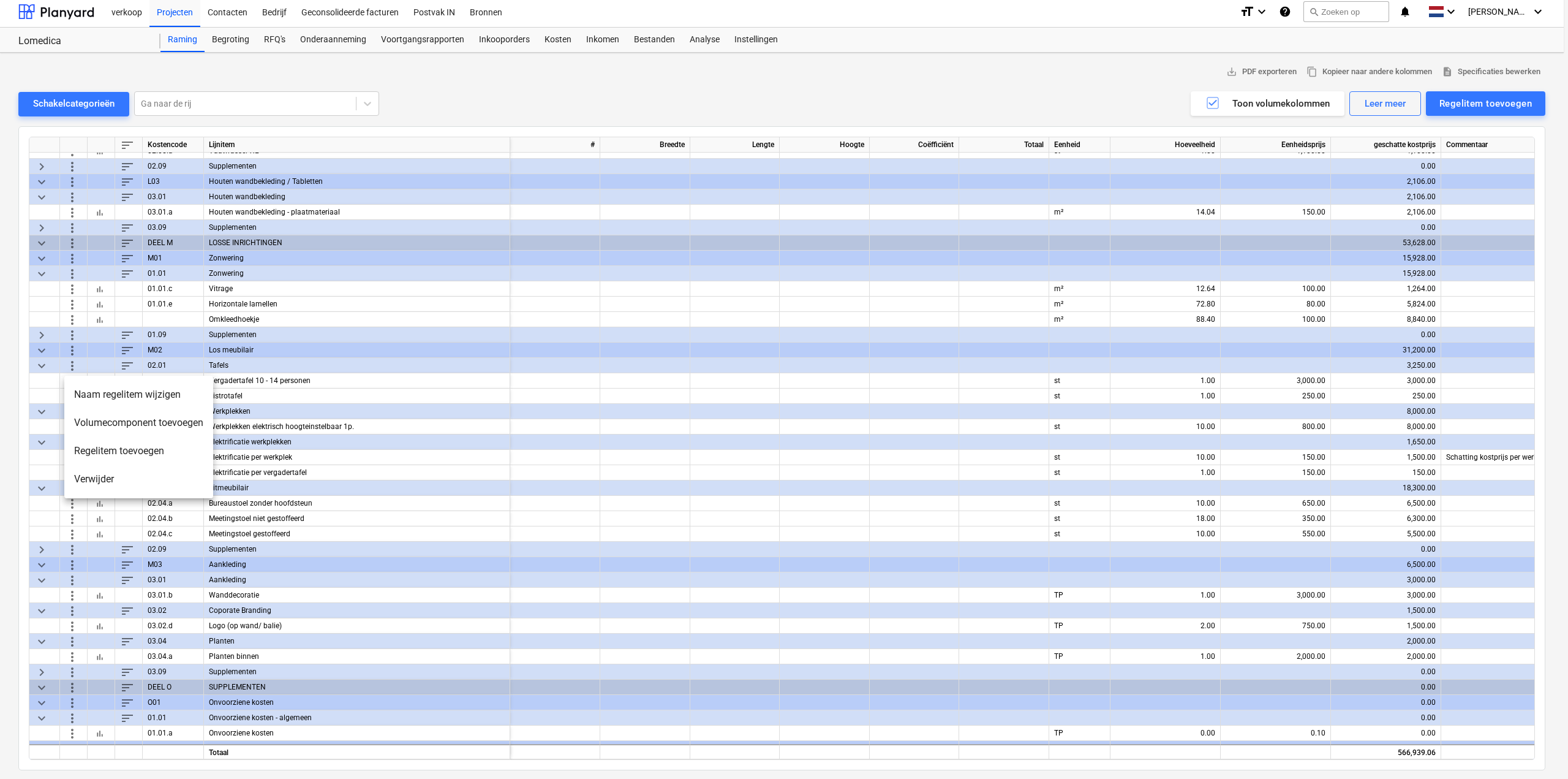
click at [103, 487] on li "Verwijder" at bounding box center [139, 480] width 149 height 28
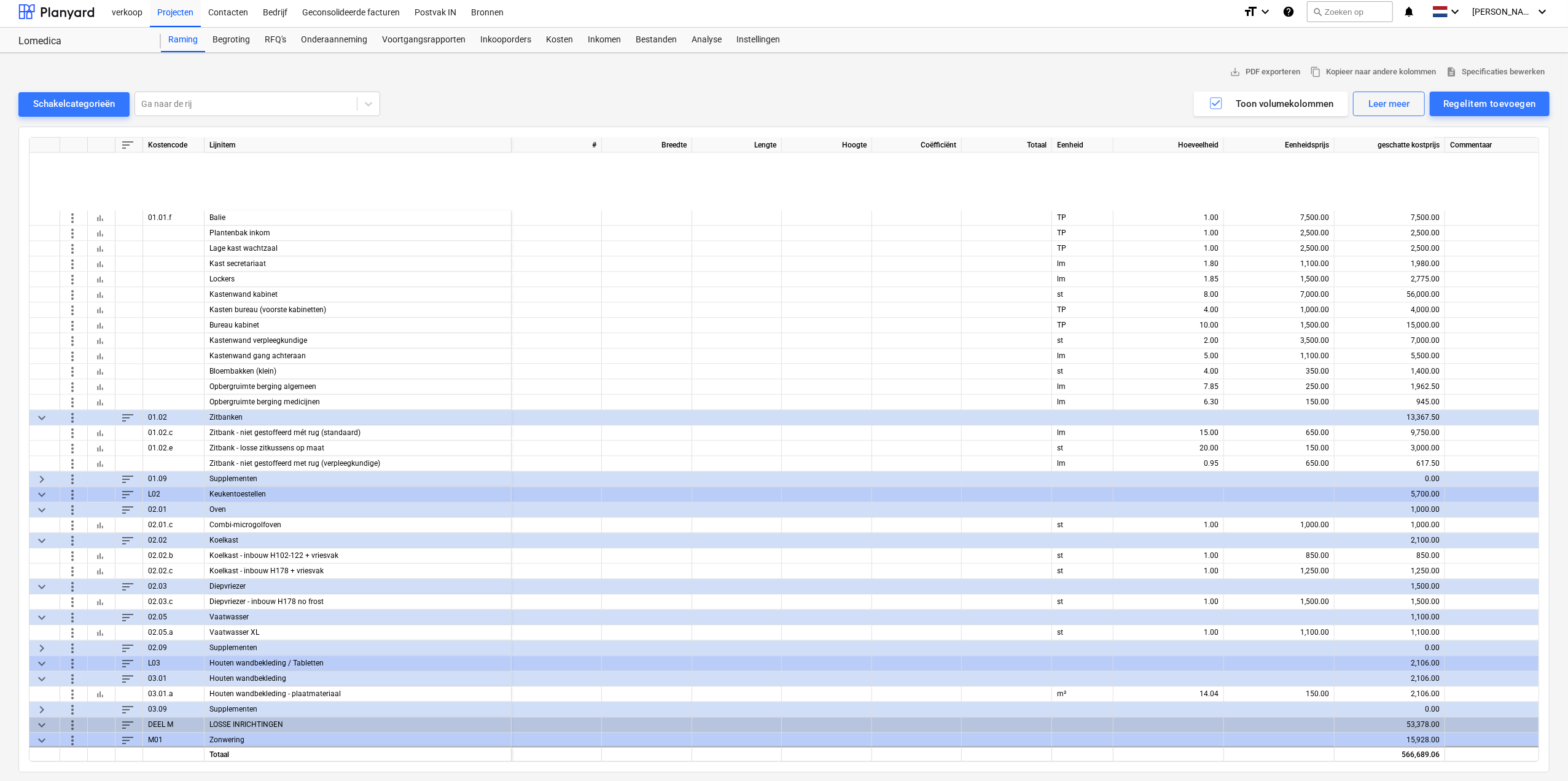
scroll to position [2329, 0]
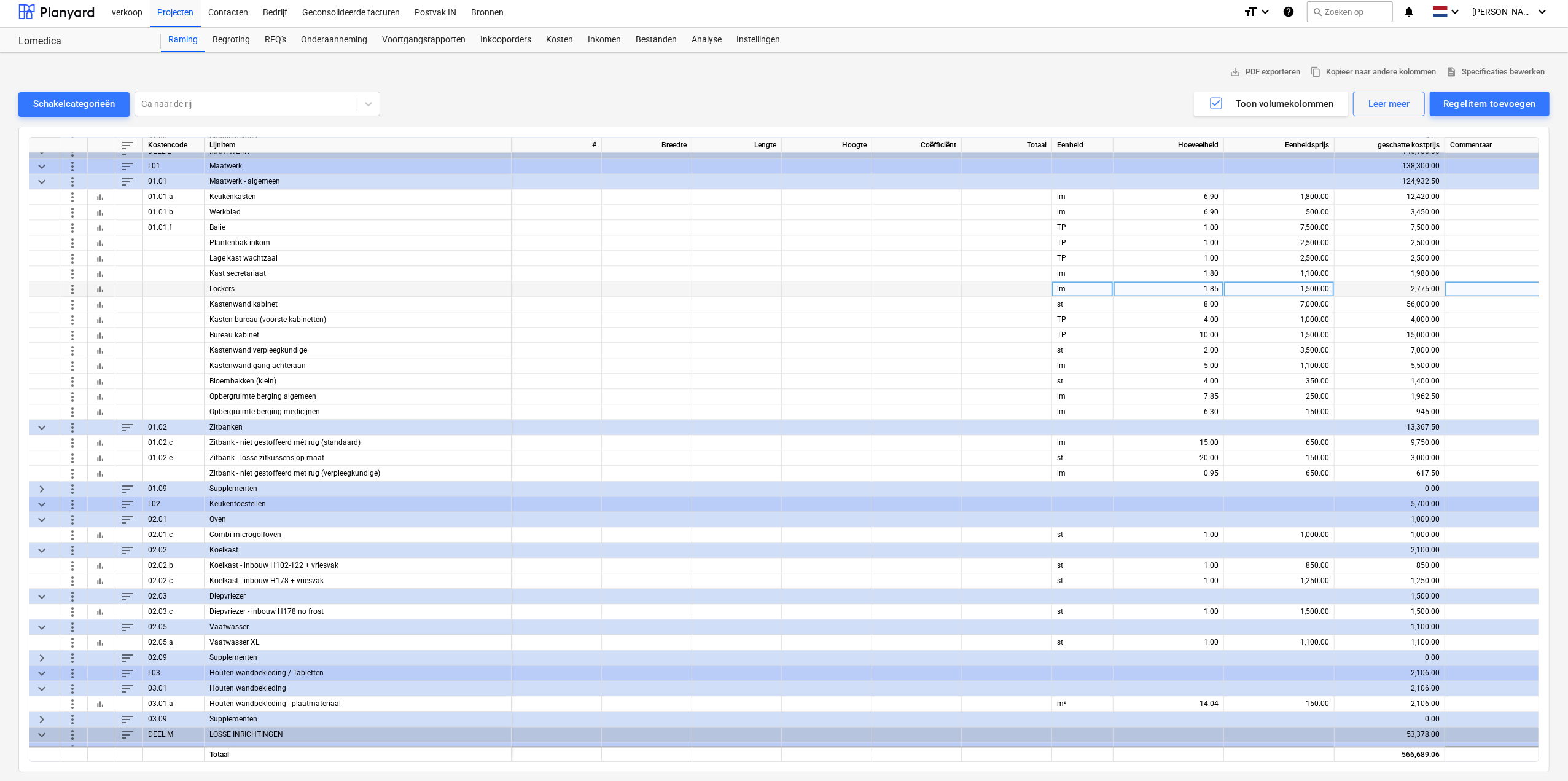
click at [1183, 283] on div "1.85" at bounding box center [1168, 289] width 100 height 15
type input "0"
click at [69, 287] on span "more_vert" at bounding box center [72, 289] width 15 height 15
click at [112, 376] on li "Verwijder" at bounding box center [140, 373] width 150 height 28
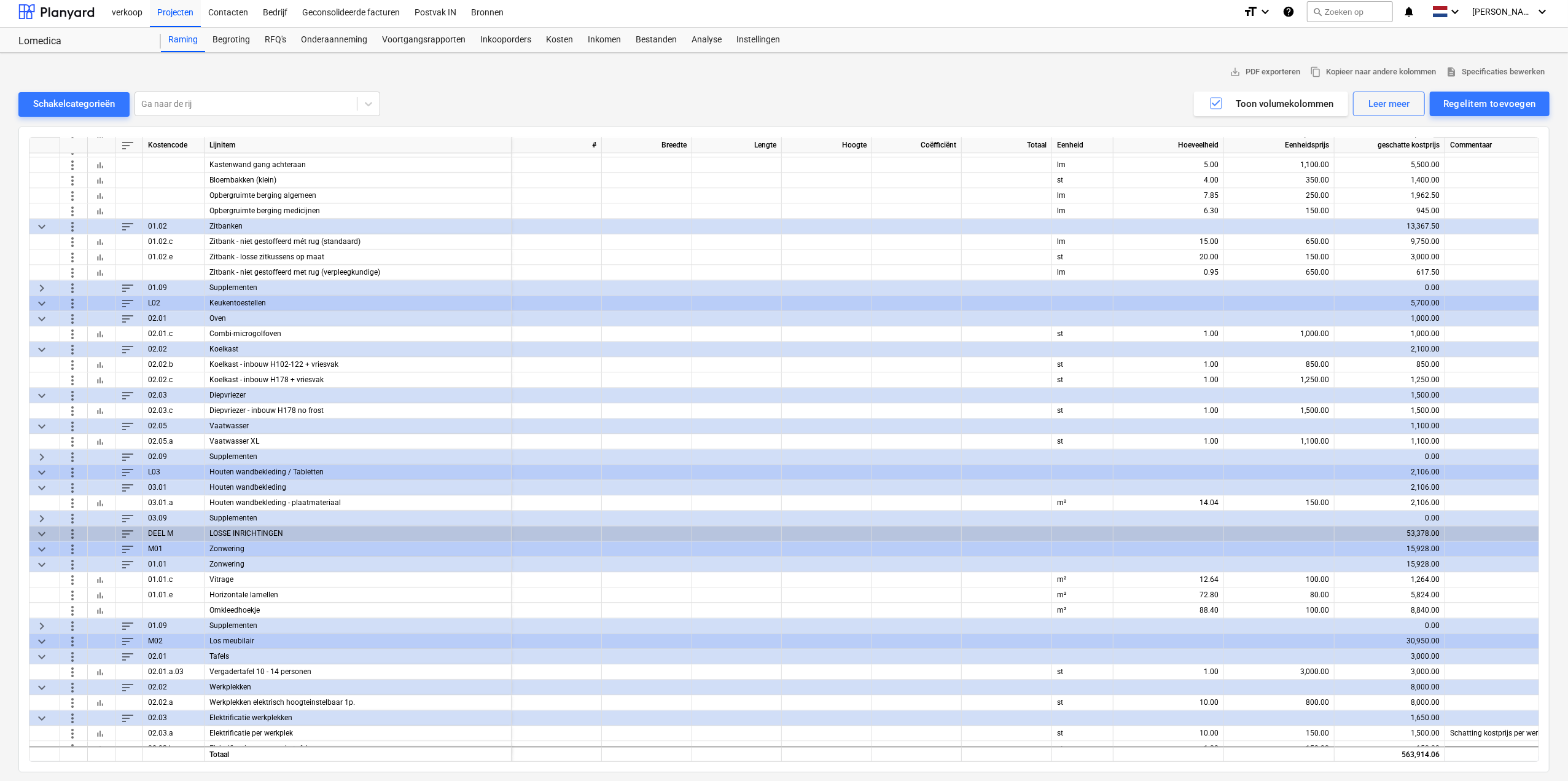
scroll to position [2514, 0]
click at [70, 612] on span "more_vert" at bounding box center [72, 611] width 15 height 15
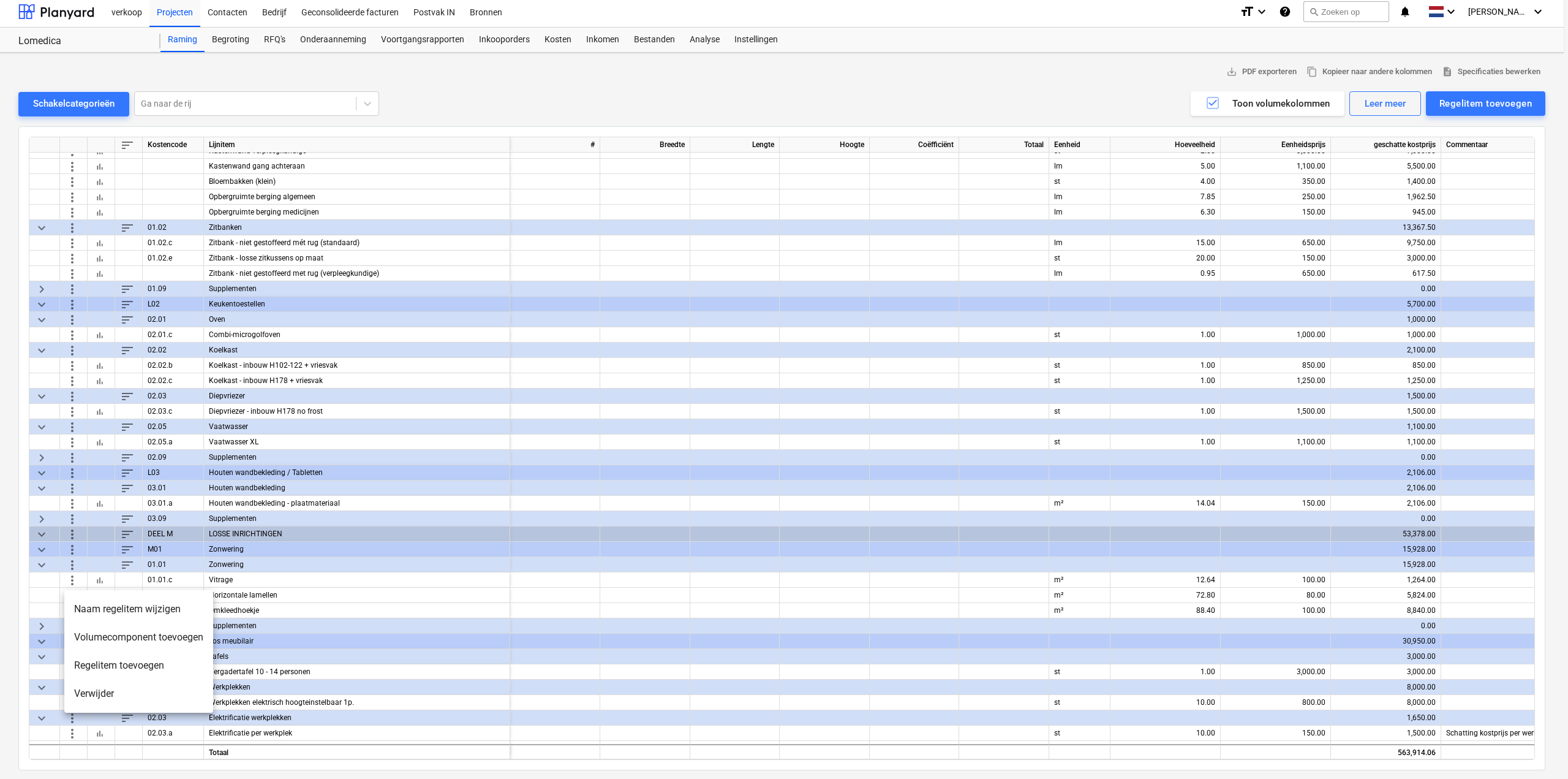
click at [98, 698] on li "Verwijder" at bounding box center [139, 693] width 149 height 28
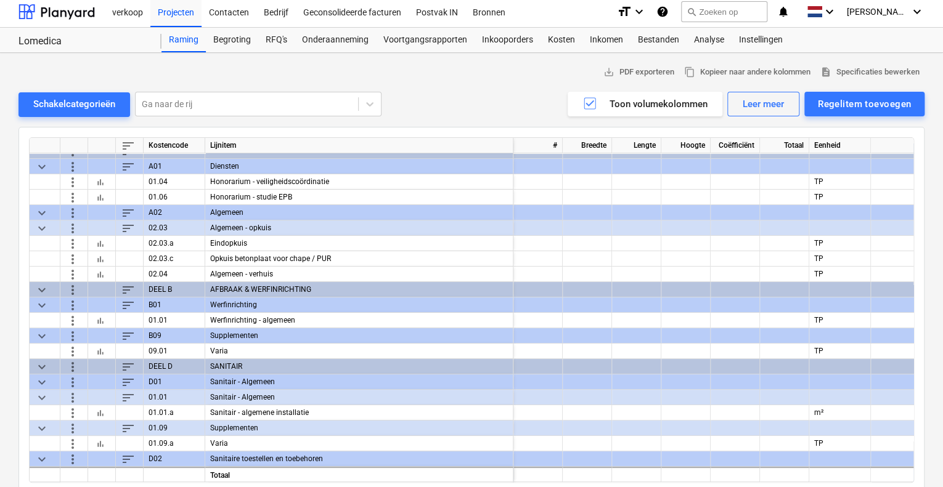
scroll to position [0, 0]
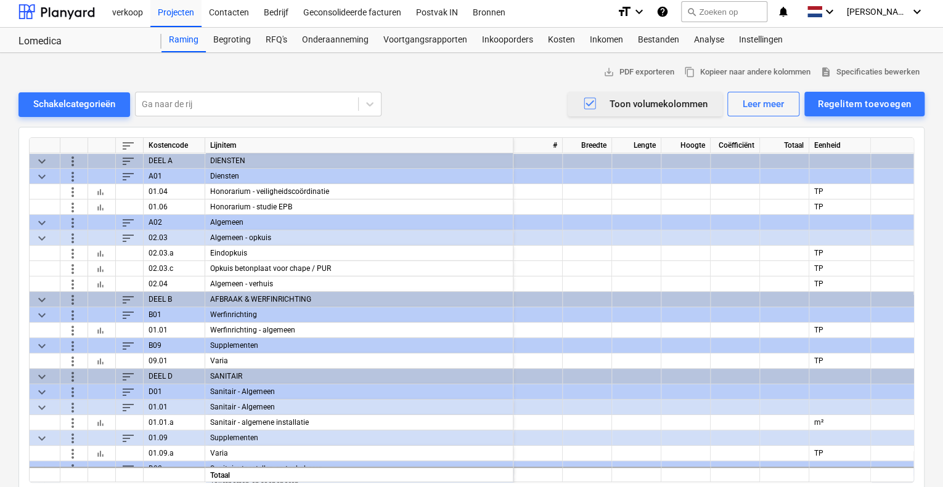
click at [588, 110] on icon "button" at bounding box center [589, 103] width 15 height 15
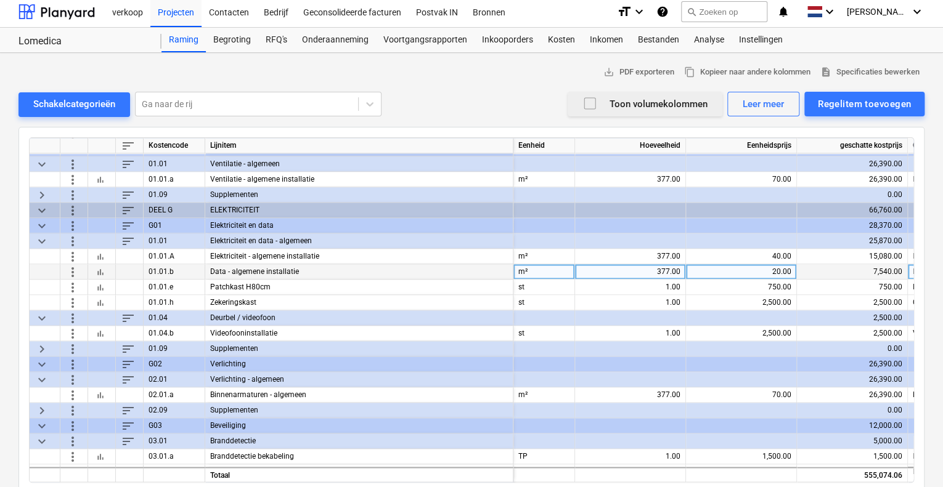
scroll to position [801, 0]
